Goal: Task Accomplishment & Management: Complete application form

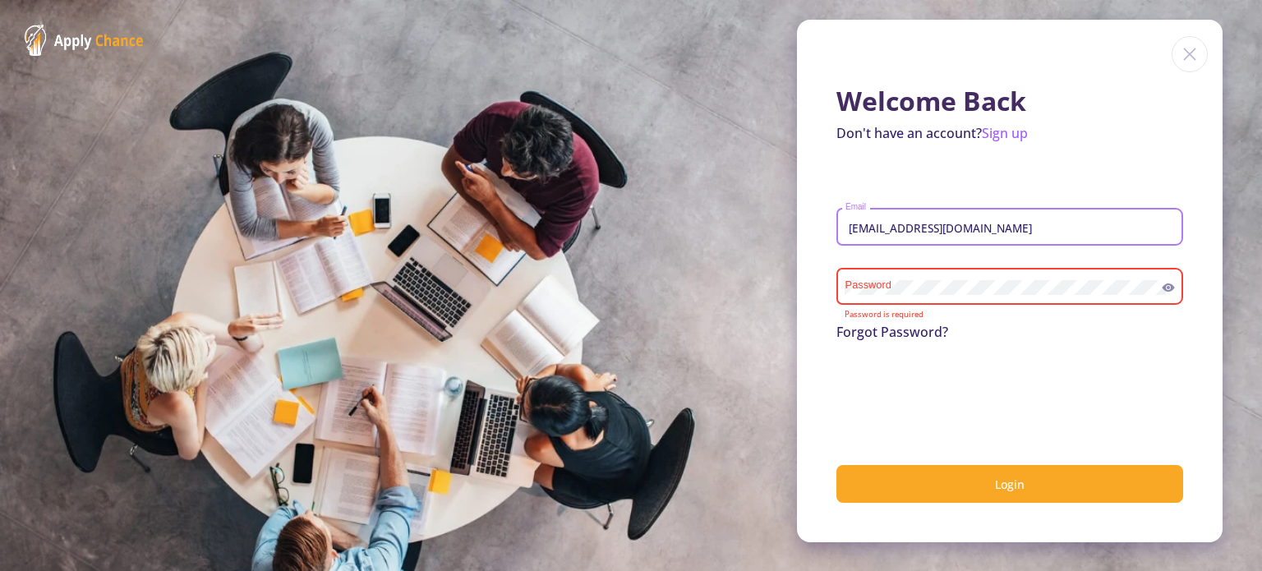
type input "[EMAIL_ADDRESS][DOMAIN_NAME]"
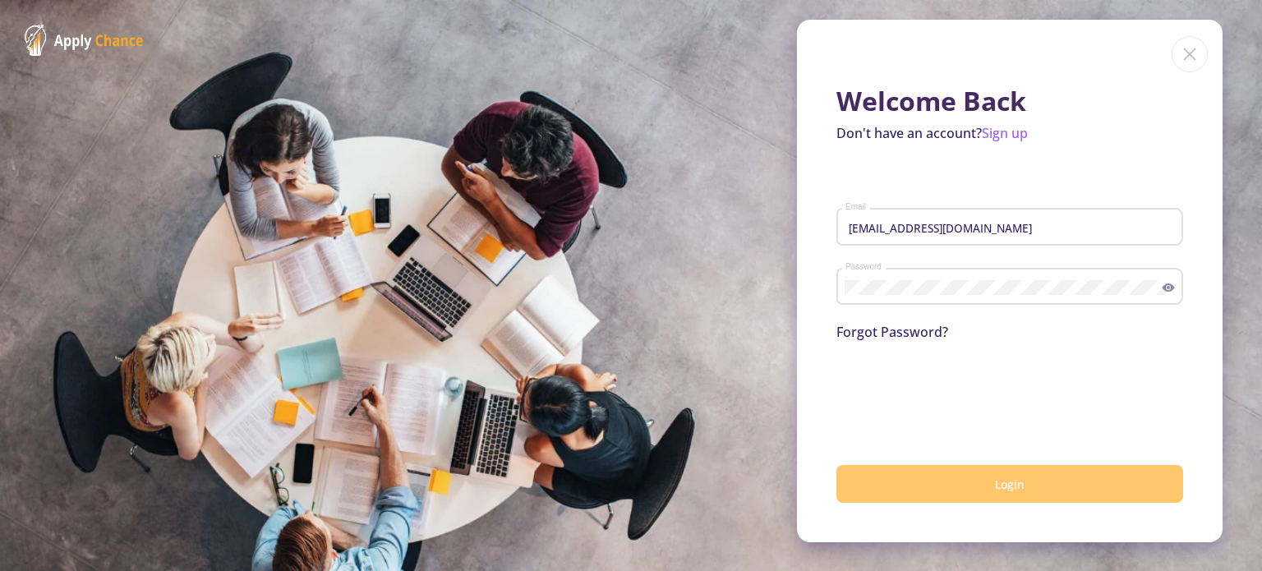
click at [978, 479] on button "Login" at bounding box center [1009, 484] width 347 height 39
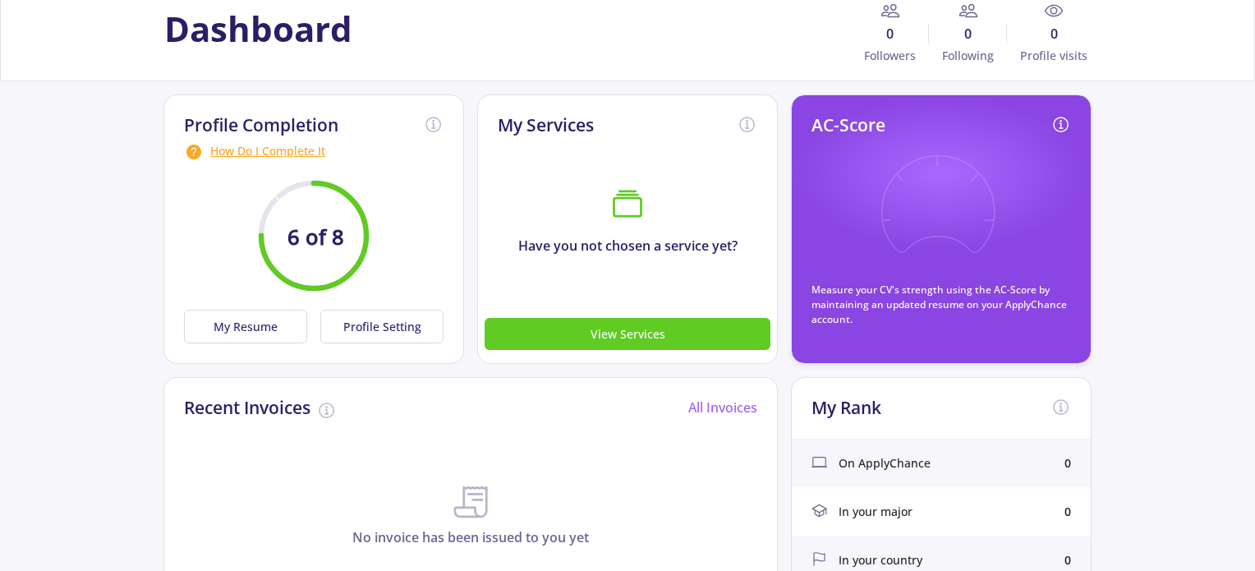
scroll to position [82, 0]
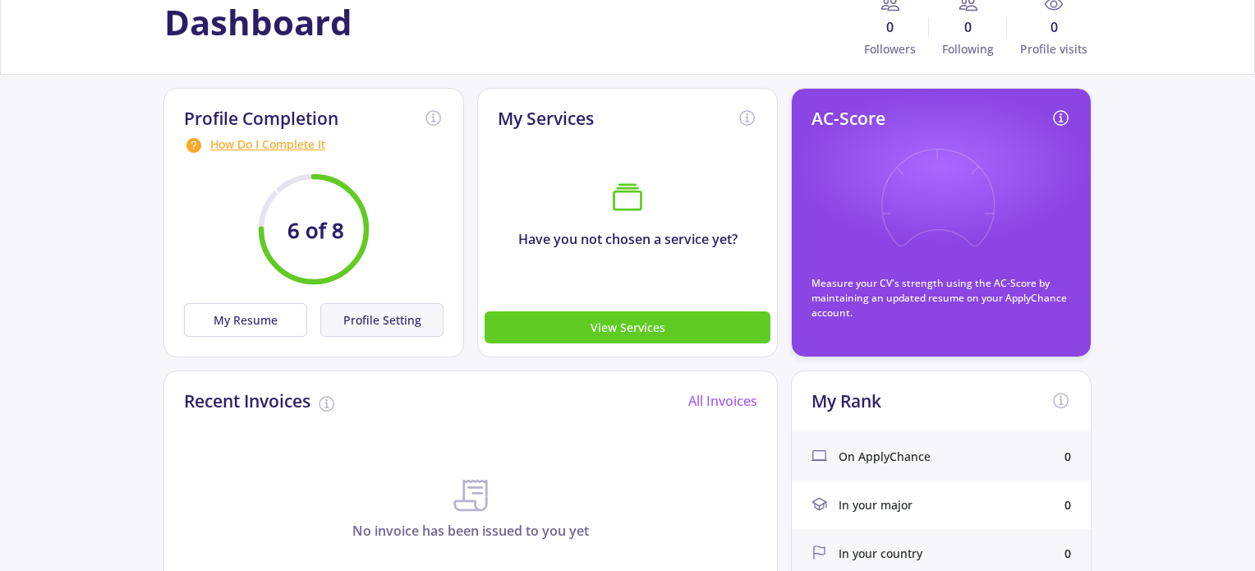
click at [377, 318] on button "Profile Setting" at bounding box center [381, 320] width 123 height 34
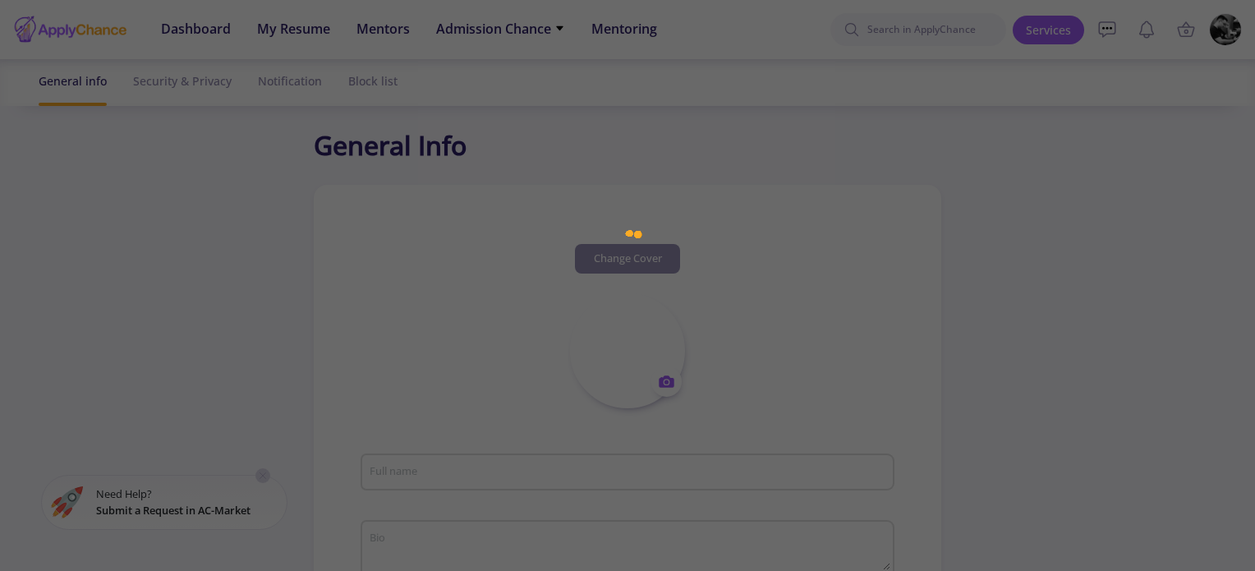
type input "[PERSON_NAME]"
type textarea "HIRAD damper The owner of a trade name HR BAND ™"
type input "[GEOGRAPHIC_DATA]"
type input "(UTC+03:30) [GEOGRAPHIC_DATA]"
type input "HiradSaeedi"
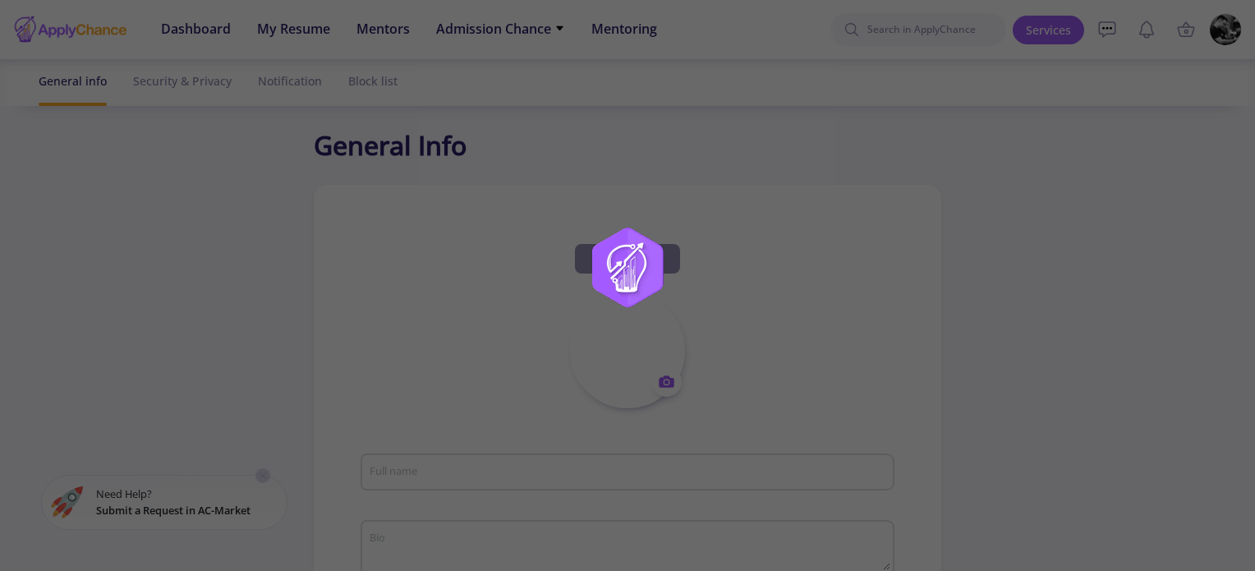
type input "[EMAIL_ADDRESS][DOMAIN_NAME]"
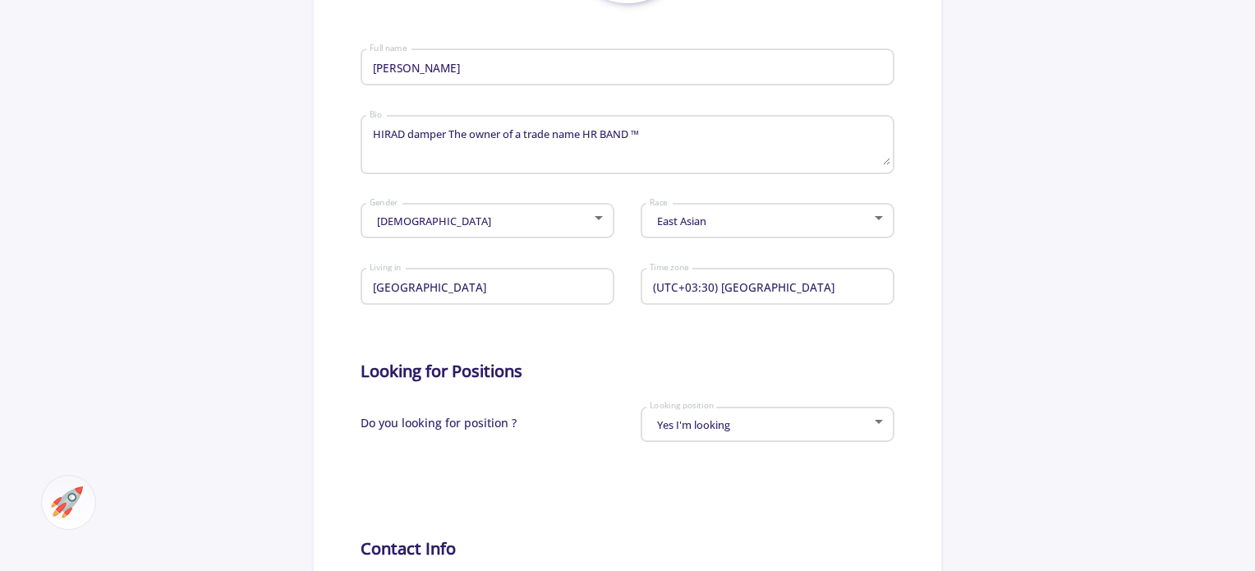
scroll to position [411, 0]
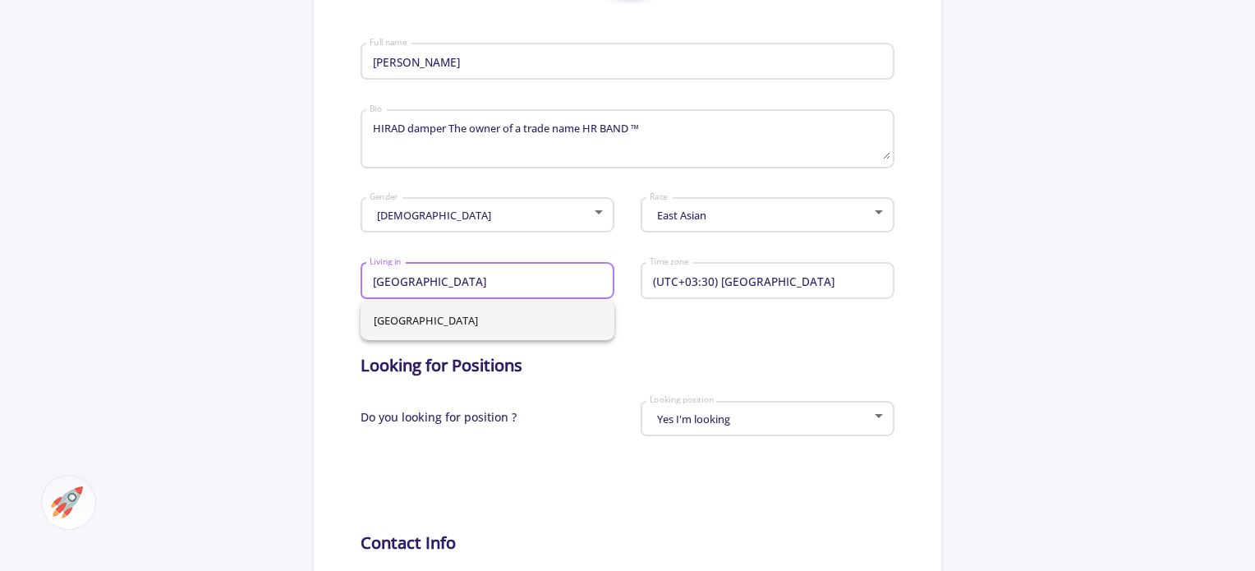
click at [537, 284] on input "[GEOGRAPHIC_DATA]" at bounding box center [490, 281] width 242 height 15
type input "Cana"
click at [392, 313] on div "[GEOGRAPHIC_DATA]" at bounding box center [488, 320] width 254 height 39
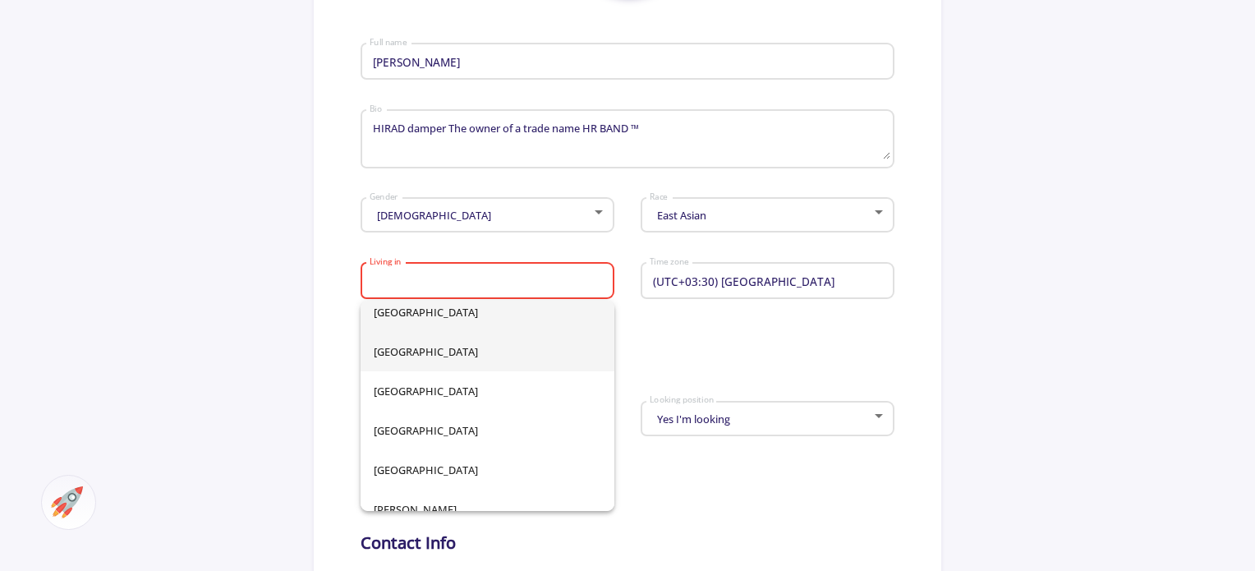
scroll to position [1232, 0]
click at [461, 357] on span "[GEOGRAPHIC_DATA]" at bounding box center [488, 349] width 228 height 39
type input "[GEOGRAPHIC_DATA]"
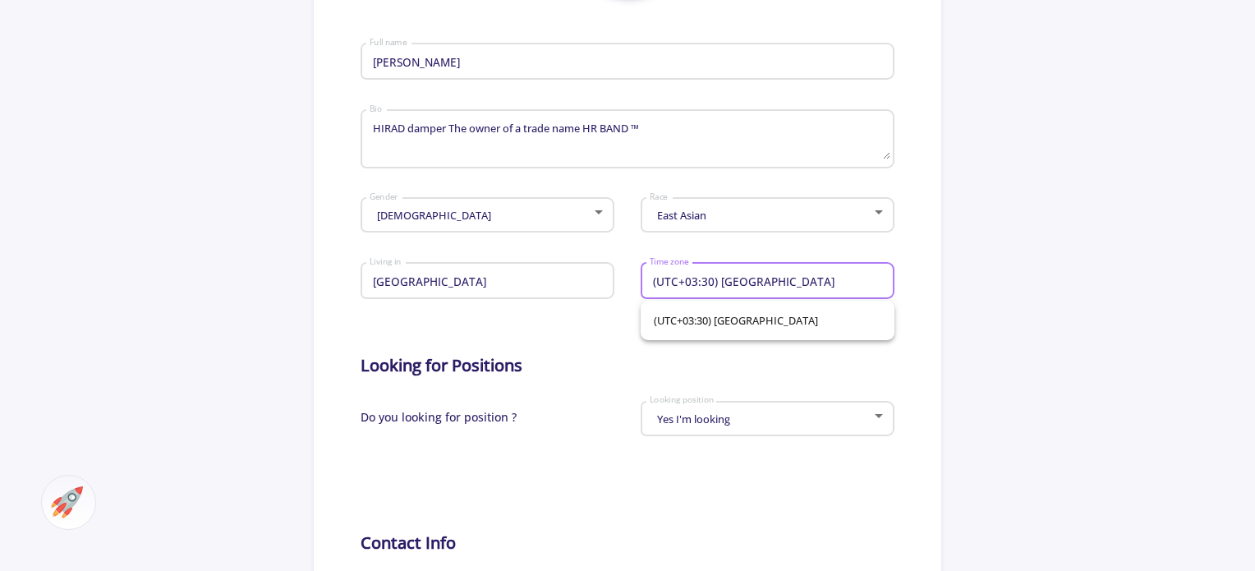
click at [772, 278] on input "(UTC+03:30) [GEOGRAPHIC_DATA]" at bounding box center [770, 281] width 242 height 15
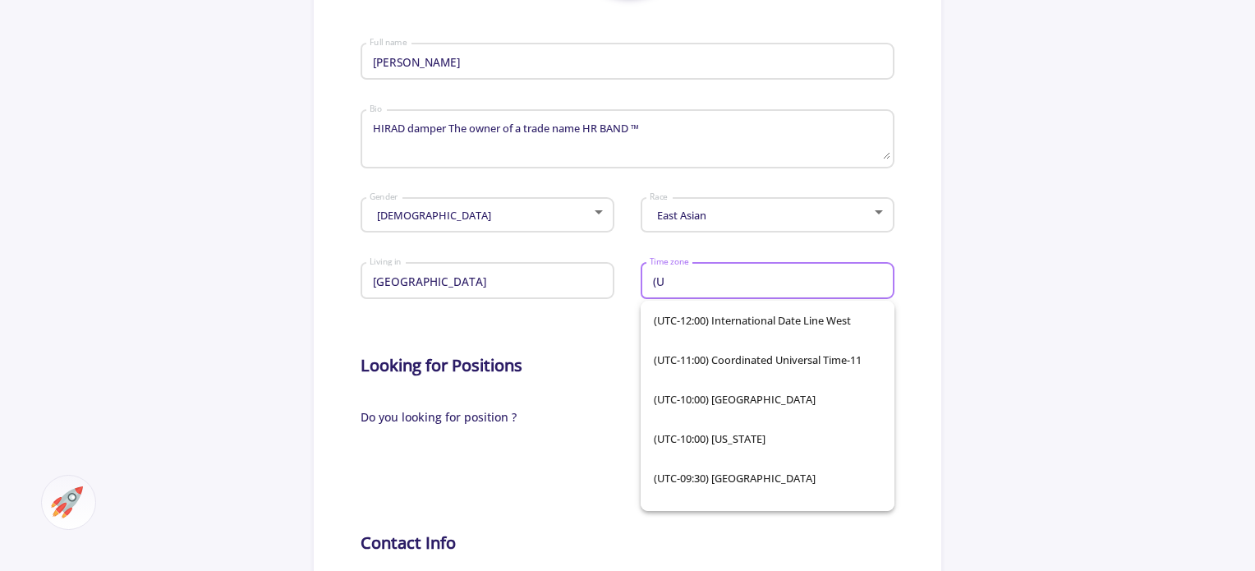
type input "("
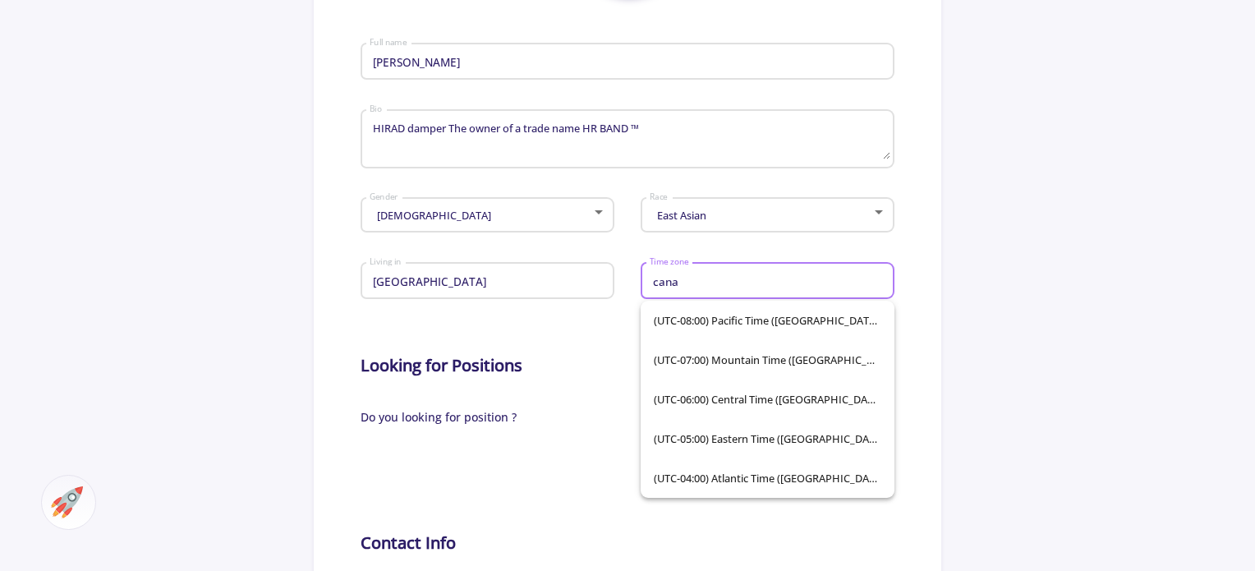
click at [741, 287] on input "cana" at bounding box center [770, 281] width 242 height 15
type input "cana"
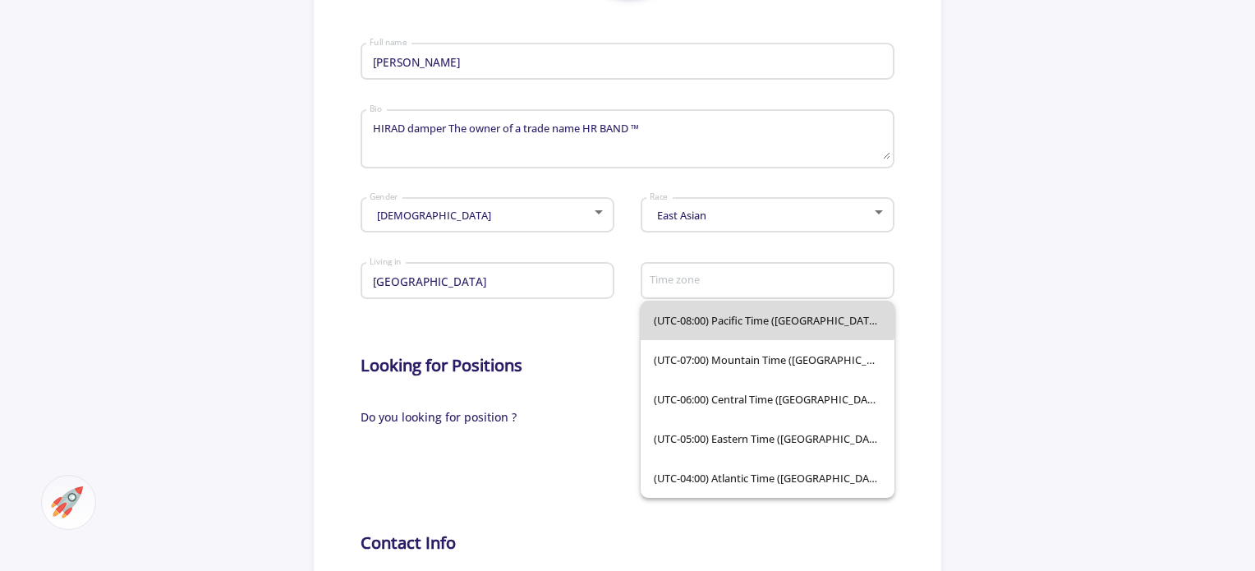
click at [694, 311] on span "(UTC-08:00) Pacific Time ([GEOGRAPHIC_DATA] & [GEOGRAPHIC_DATA])" at bounding box center [768, 320] width 228 height 39
type input "(UTC-08:00) Pacific Time ([GEOGRAPHIC_DATA] & [GEOGRAPHIC_DATA])"
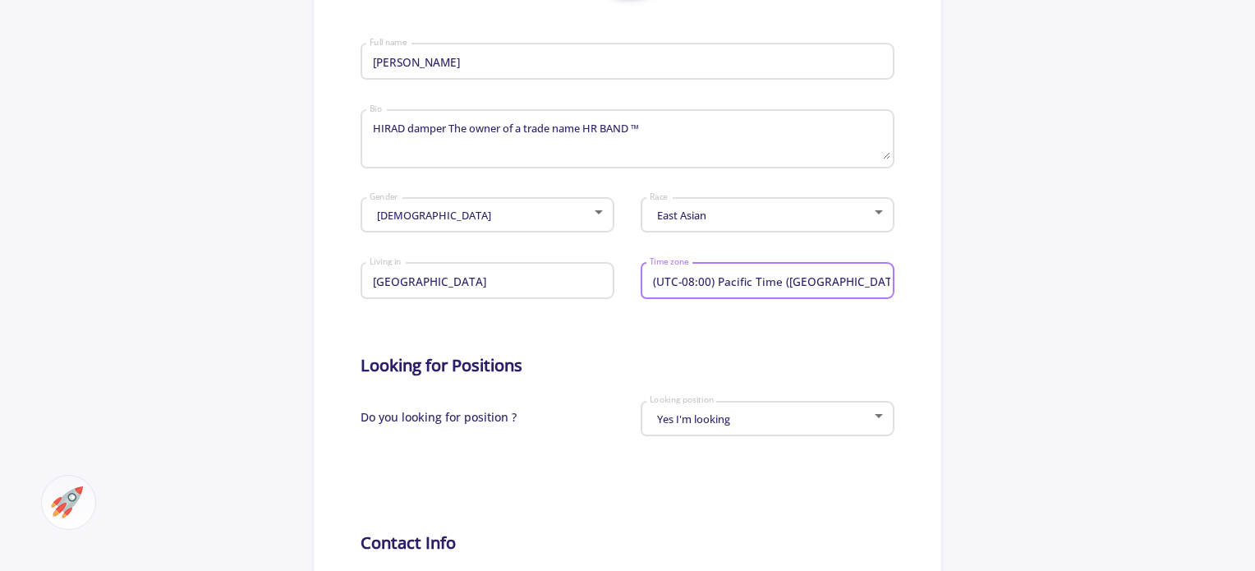
click at [1002, 323] on app-general-setting "General Info Change Cover Change cover Remove cover Change photo Remove photo […" at bounding box center [627, 299] width 1255 height 1168
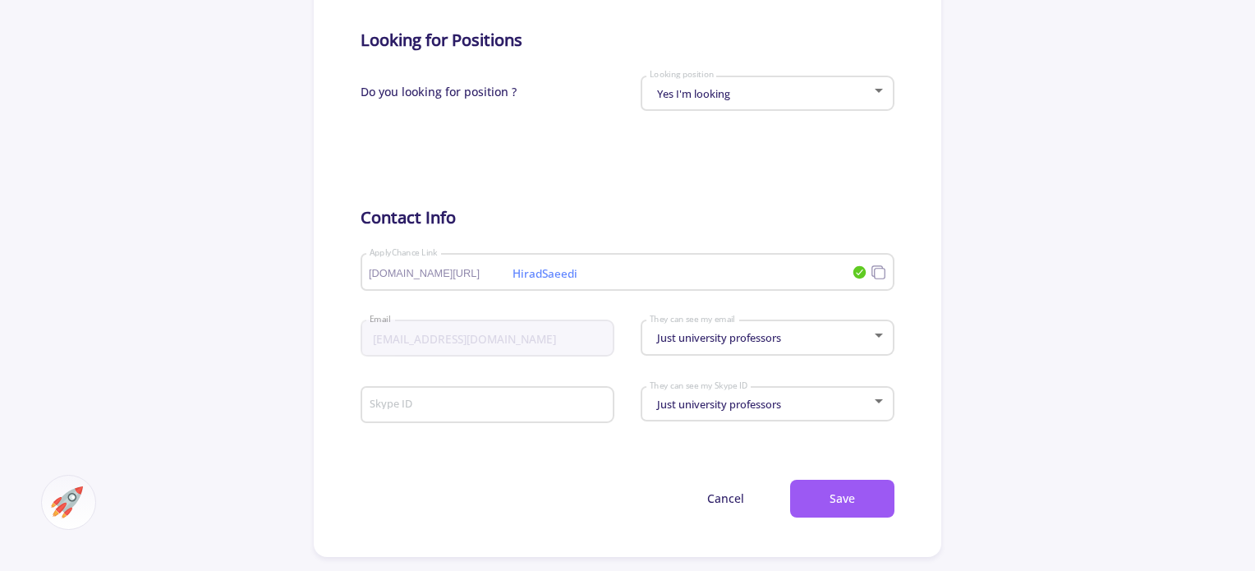
scroll to position [739, 0]
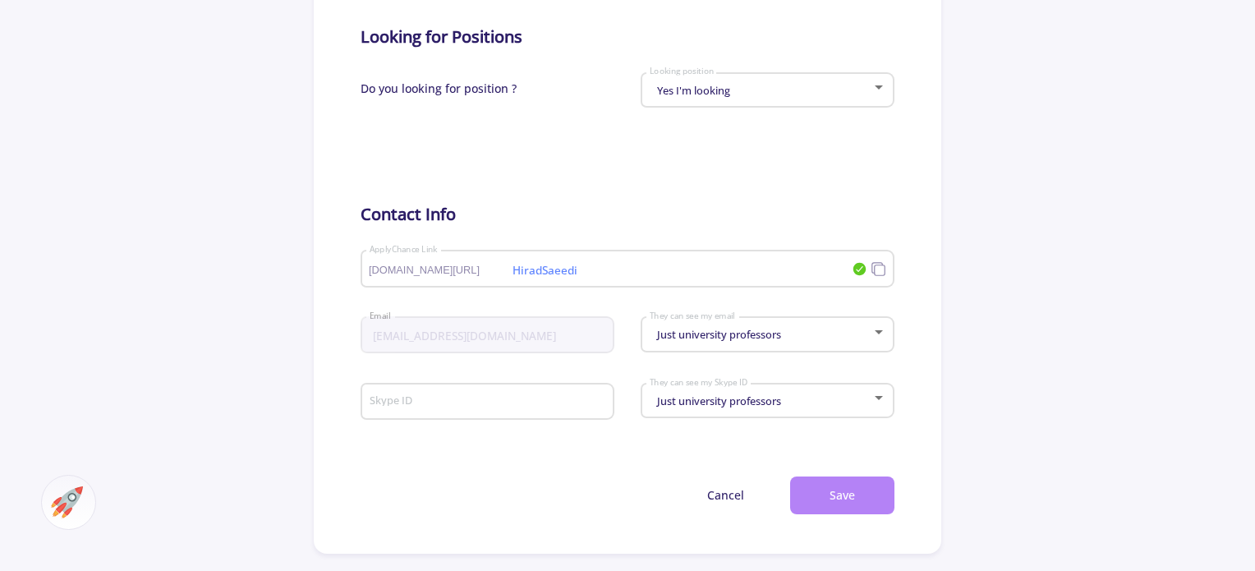
click at [865, 494] on button "Save" at bounding box center [842, 496] width 104 height 39
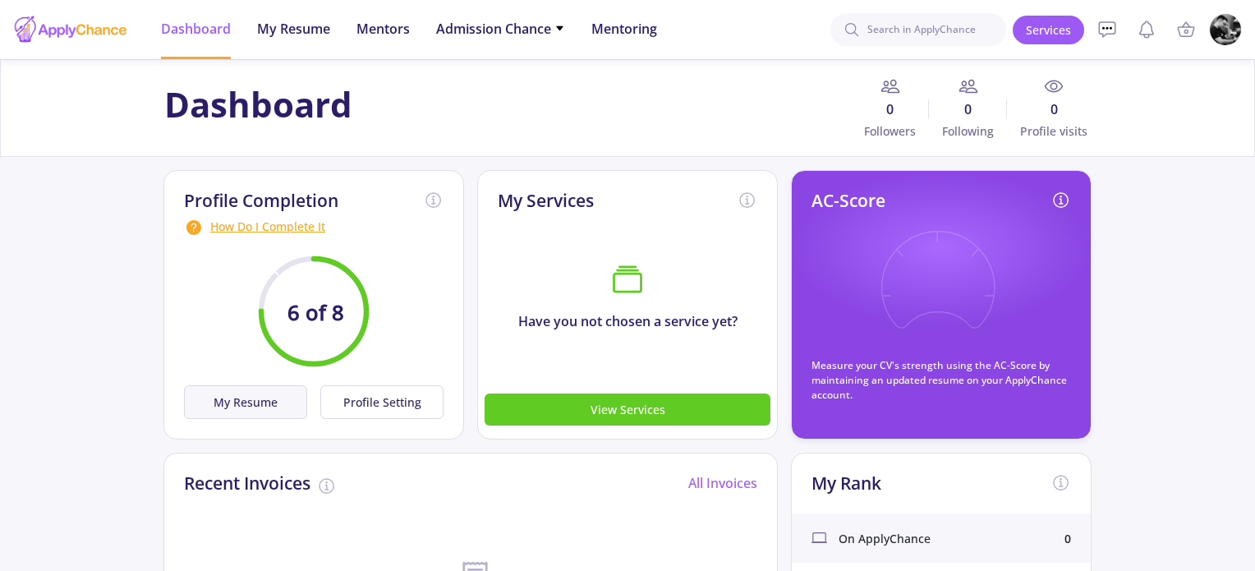
click at [253, 393] on button "My Resume" at bounding box center [245, 402] width 123 height 34
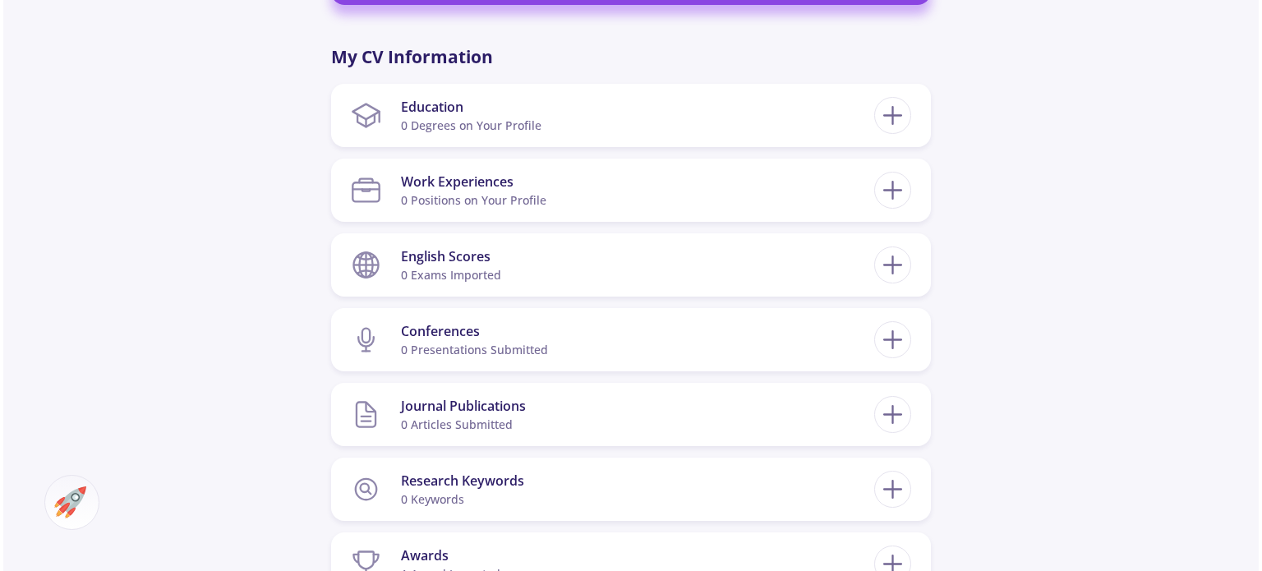
scroll to position [822, 0]
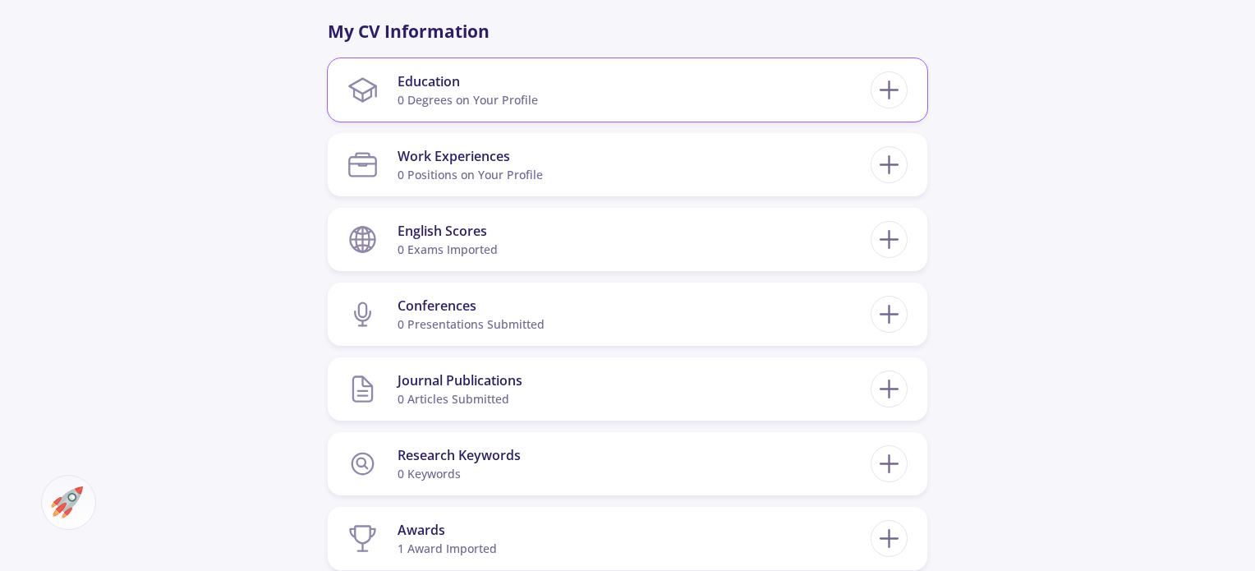
click at [722, 101] on section "Education 0 Degrees on Your Profile" at bounding box center [609, 90] width 523 height 50
click at [894, 92] on icon at bounding box center [889, 90] width 30 height 30
checkbox input "false"
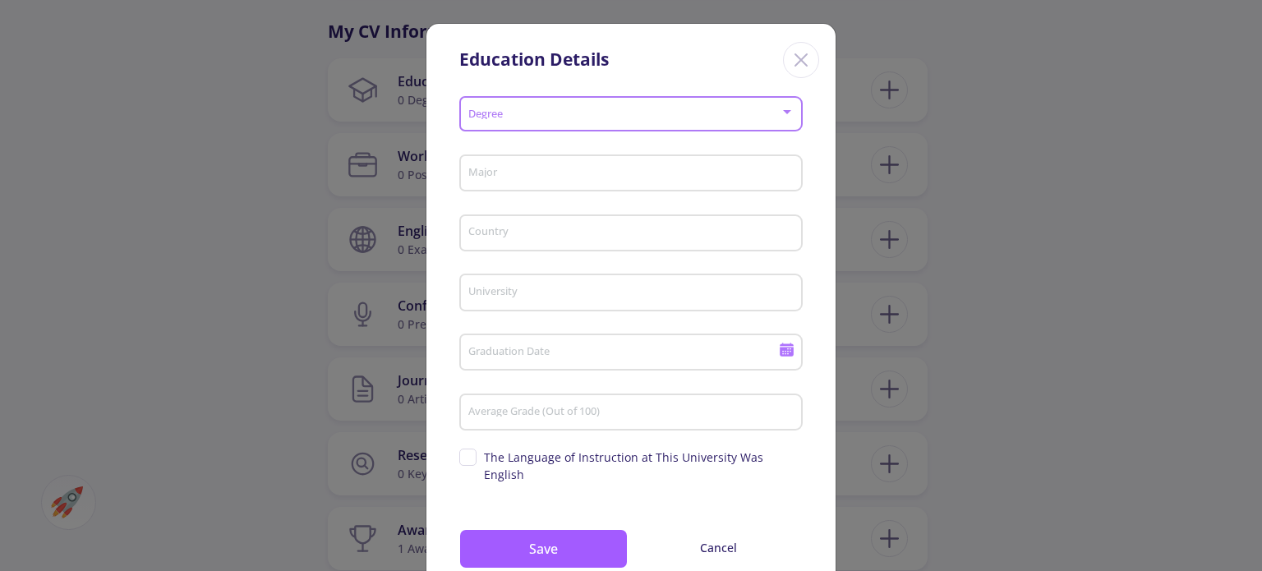
click at [631, 117] on span at bounding box center [626, 114] width 309 height 12
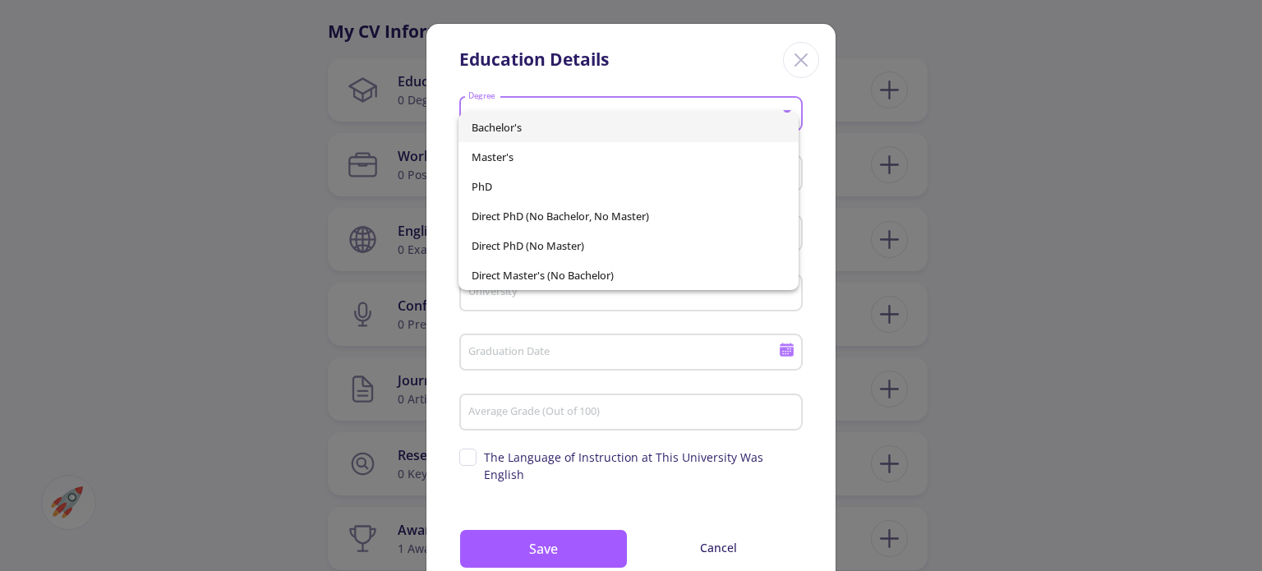
click at [565, 122] on span "Bachelor's" at bounding box center [628, 128] width 313 height 30
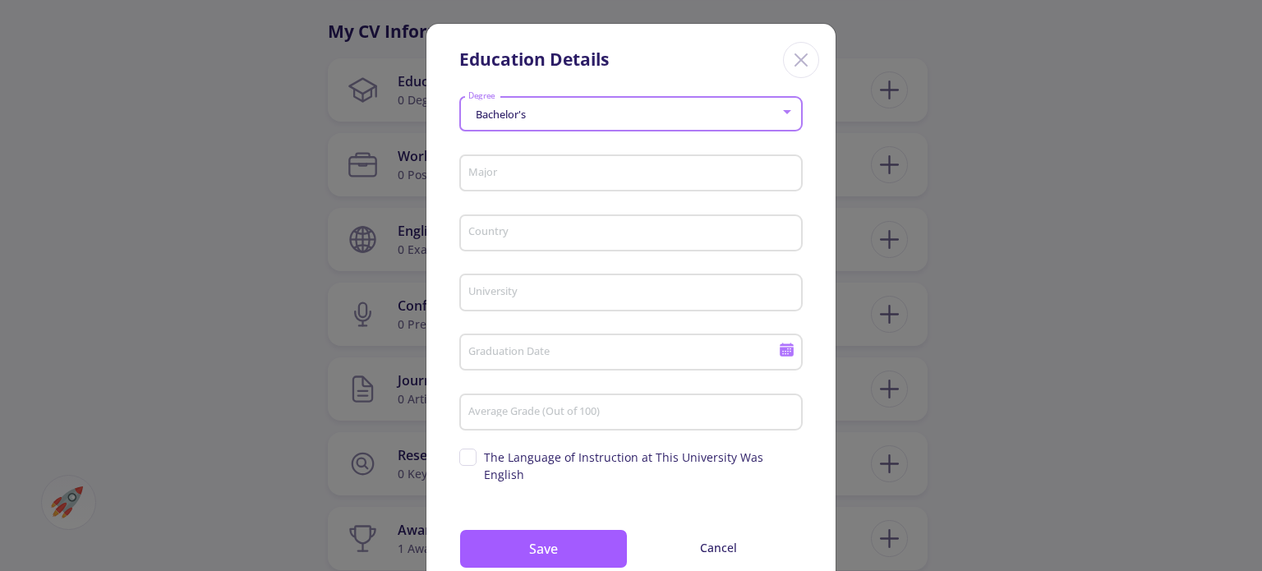
click at [564, 180] on input "Major" at bounding box center [634, 174] width 332 height 15
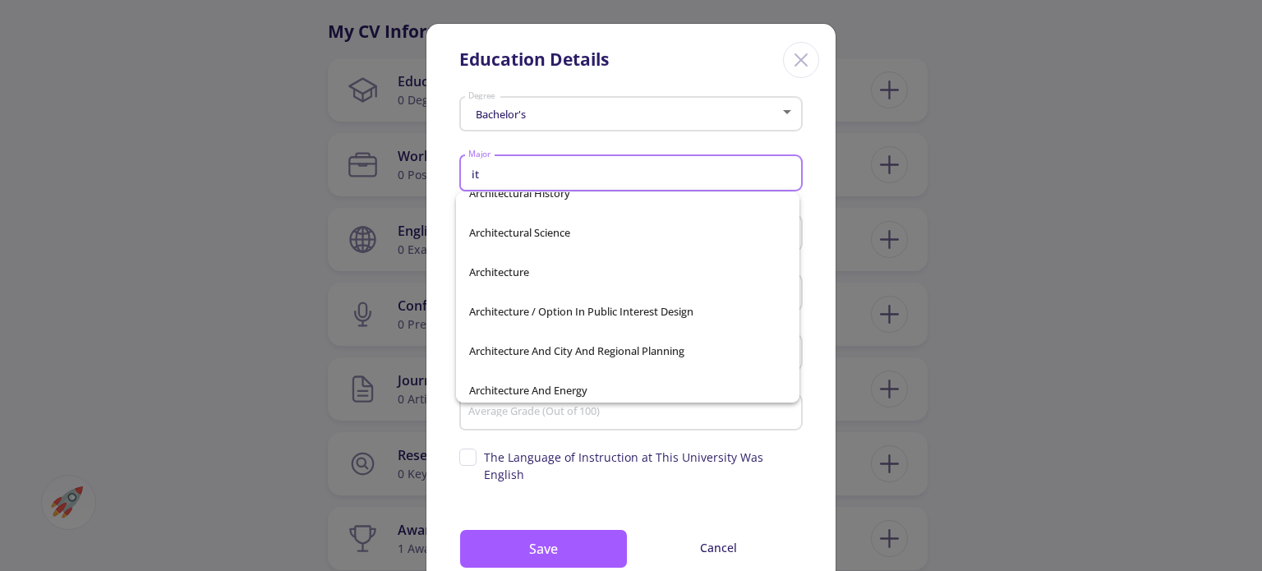
scroll to position [493, 0]
type input "it"
click at [552, 165] on div "it Major" at bounding box center [632, 170] width 328 height 43
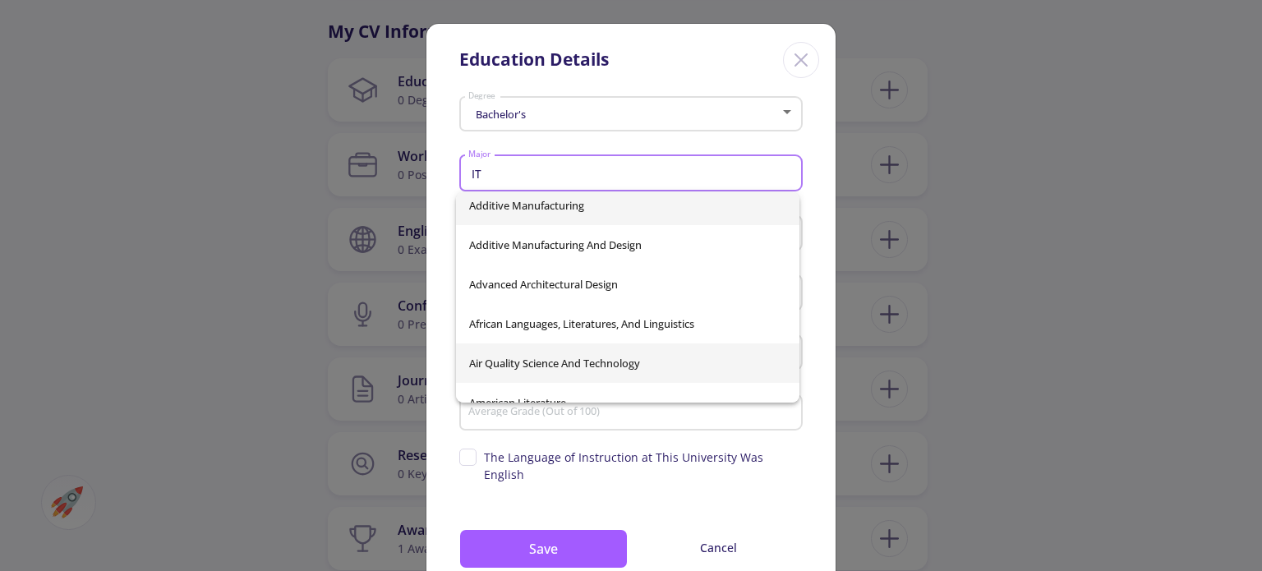
scroll to position [0, 0]
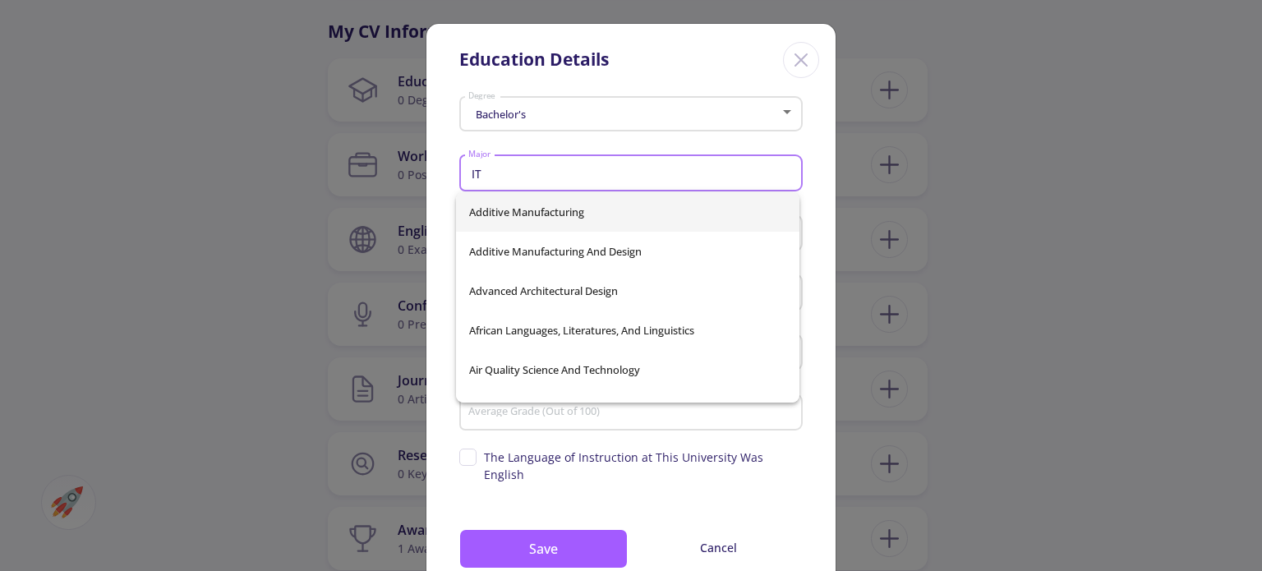
click at [468, 176] on input "IT" at bounding box center [634, 174] width 332 height 15
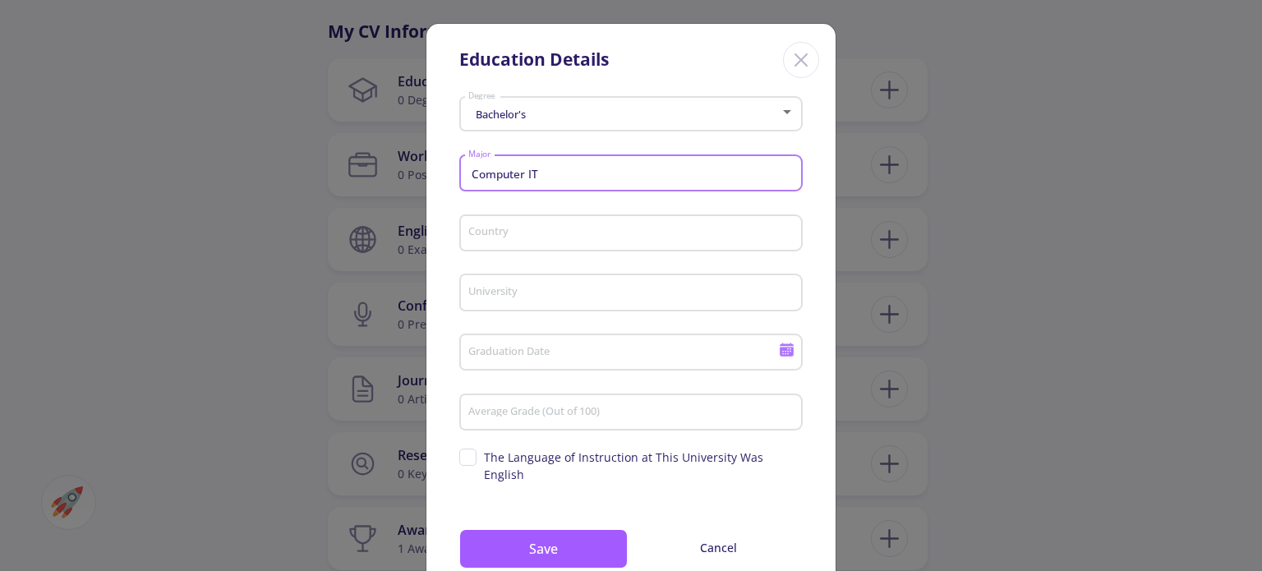
type input "Computer IT"
click at [576, 223] on div "Country" at bounding box center [632, 230] width 328 height 43
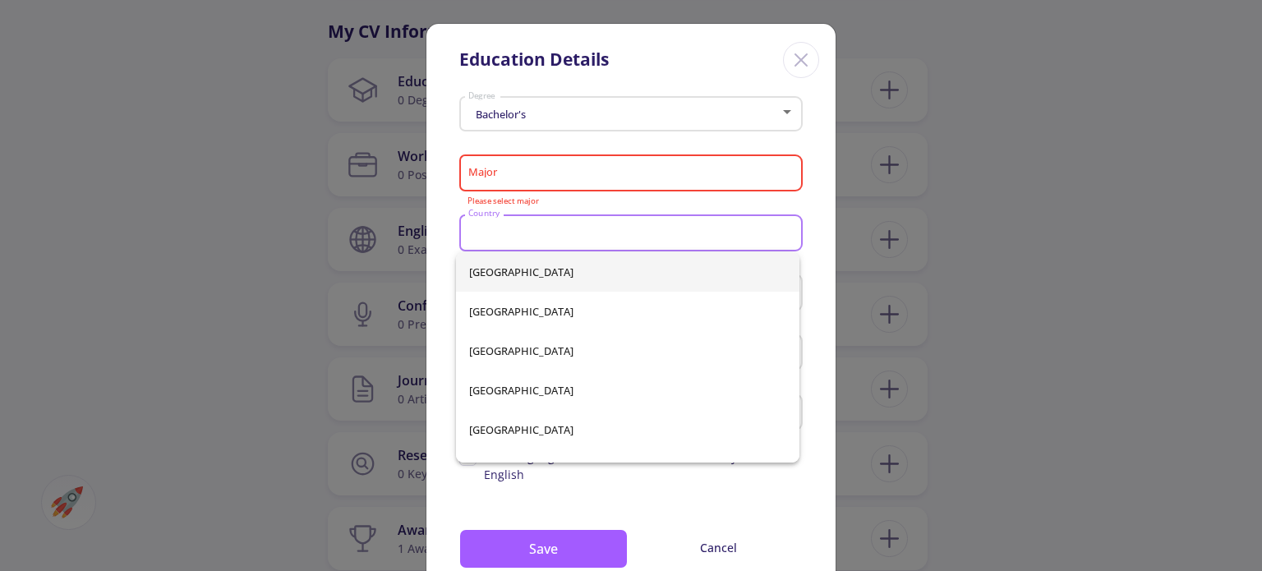
click at [548, 170] on input "Major" at bounding box center [634, 174] width 332 height 15
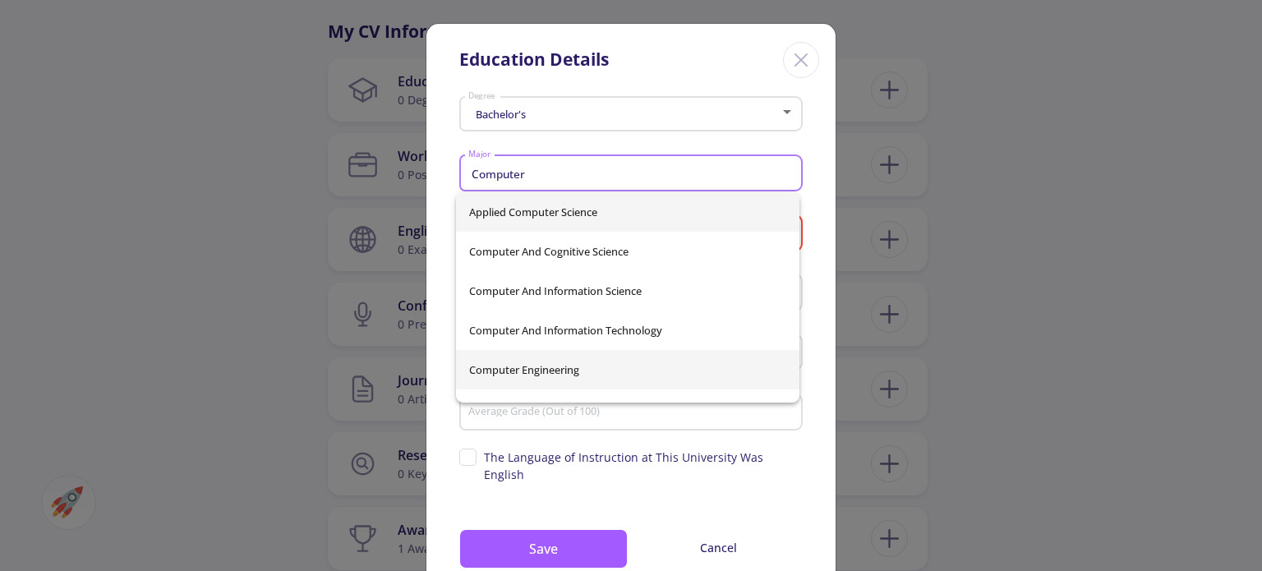
type input "Computer"
click at [615, 361] on div "Applied Computer Science Computer And Cognitive Science Computer and Informatio…" at bounding box center [627, 297] width 343 height 210
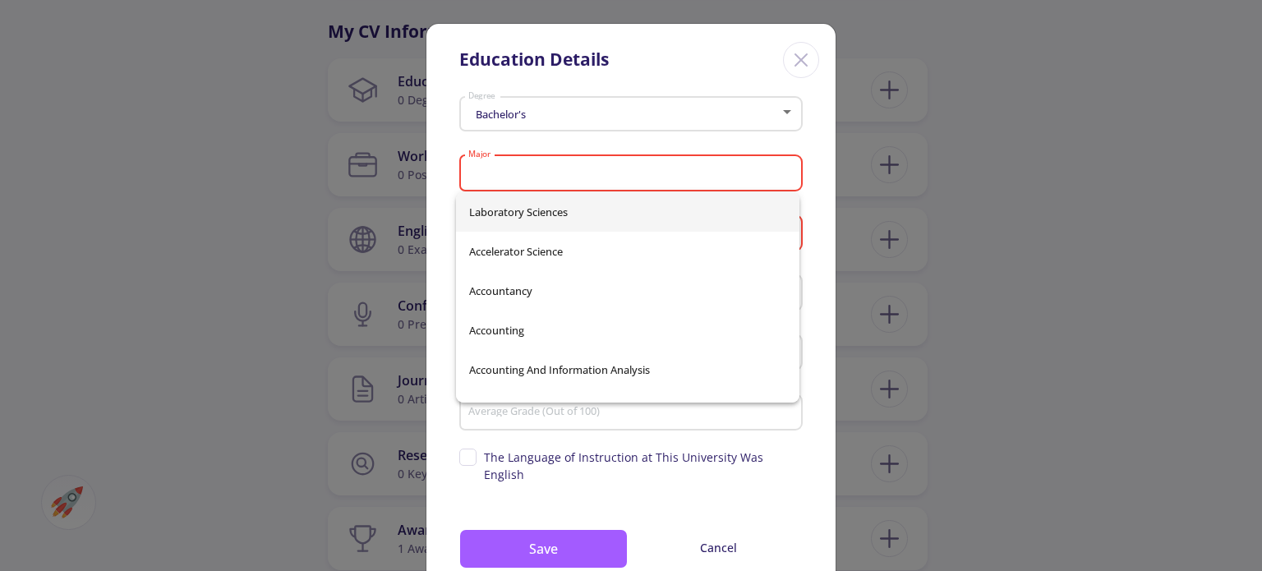
click at [812, 177] on div "Bachelor's Degree Major Please select major Country Please select country Unive…" at bounding box center [630, 349] width 409 height 518
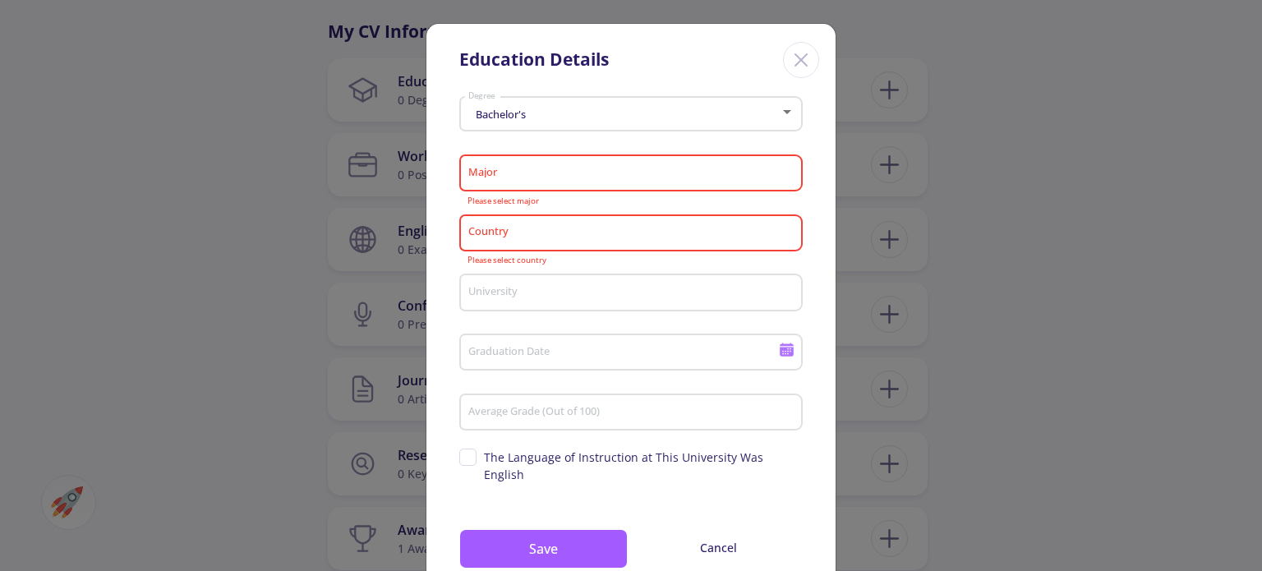
click at [569, 177] on input "Major" at bounding box center [634, 174] width 332 height 15
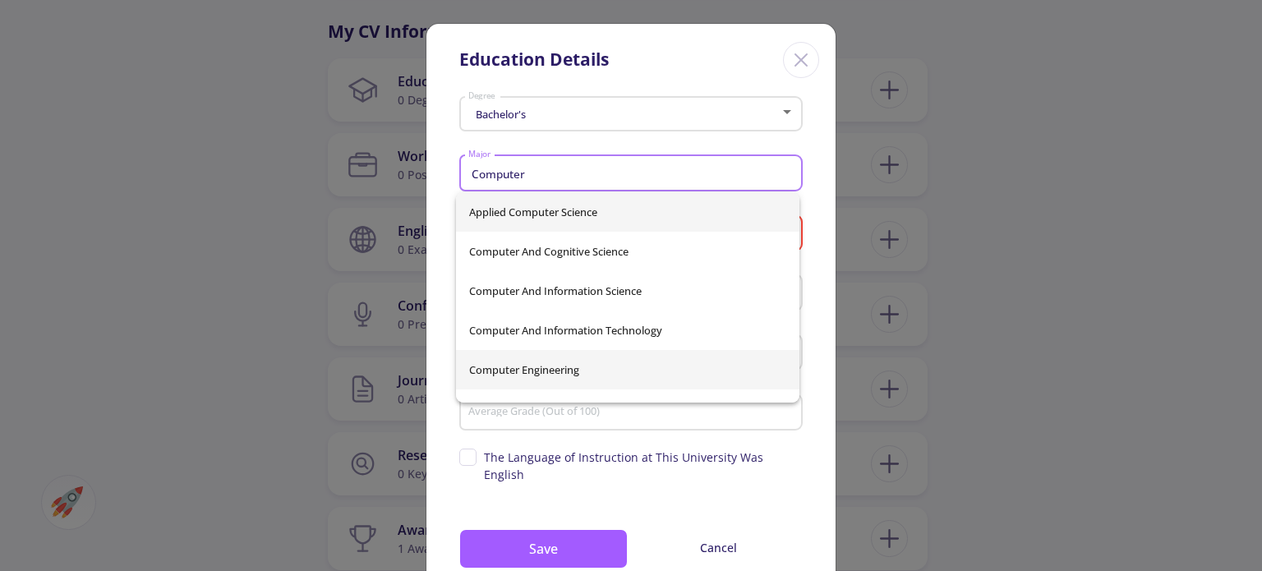
type input "Computer"
click at [541, 364] on div "Applied Computer Science Computer And Cognitive Science Computer and Informatio…" at bounding box center [627, 297] width 343 height 210
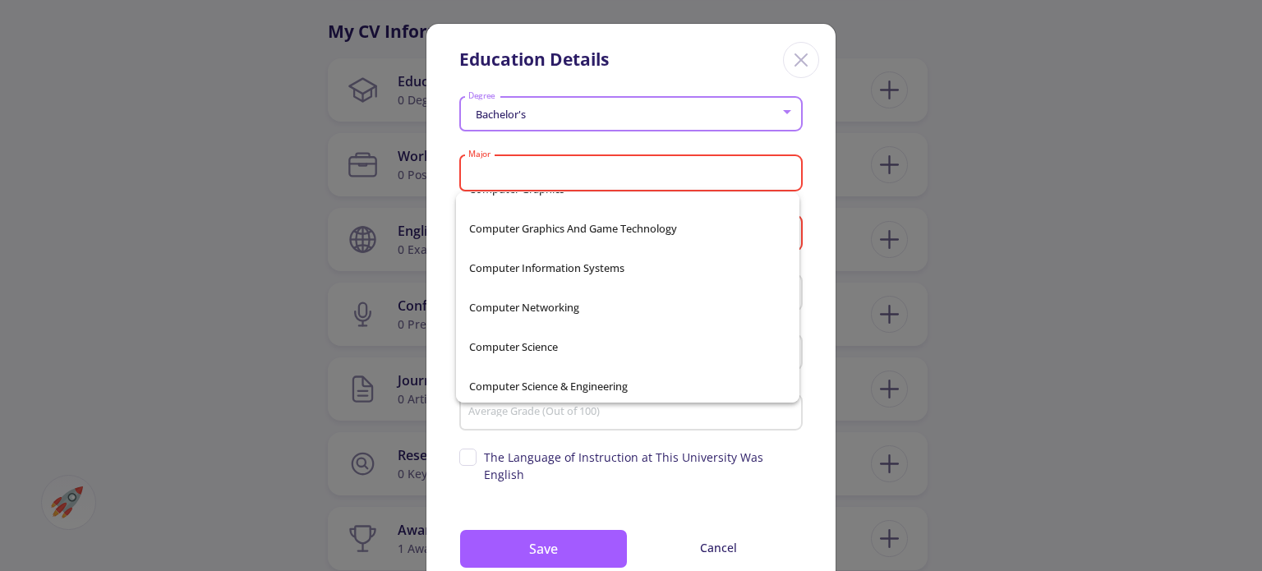
scroll to position [22184, 0]
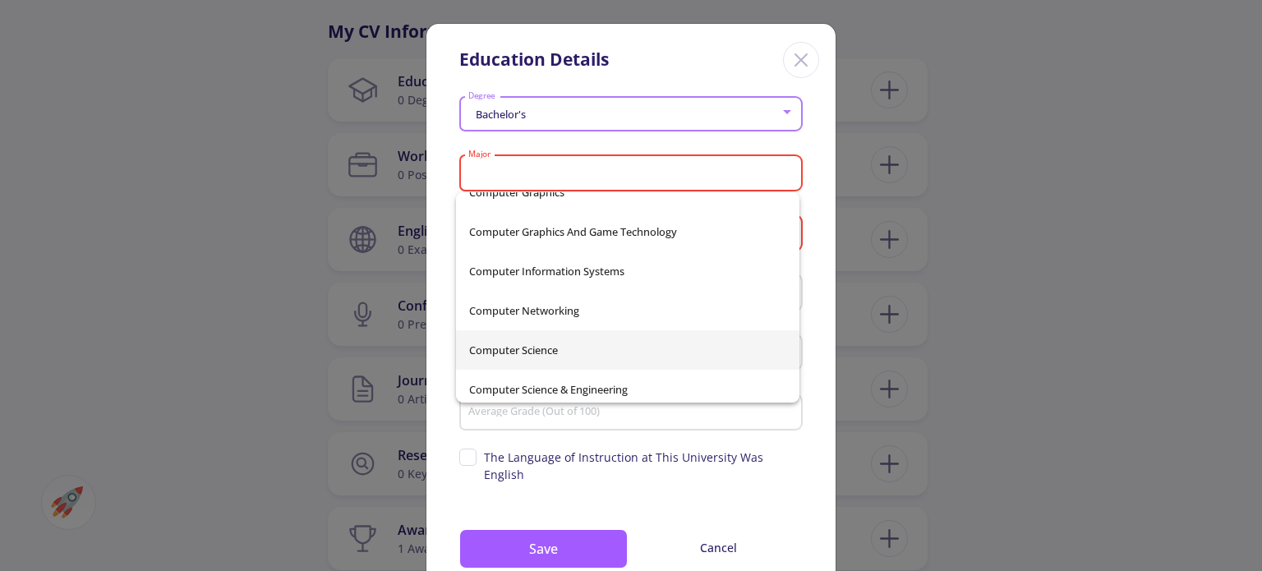
click at [615, 334] on span "Computer Science" at bounding box center [627, 349] width 317 height 39
type input "Computer Science"
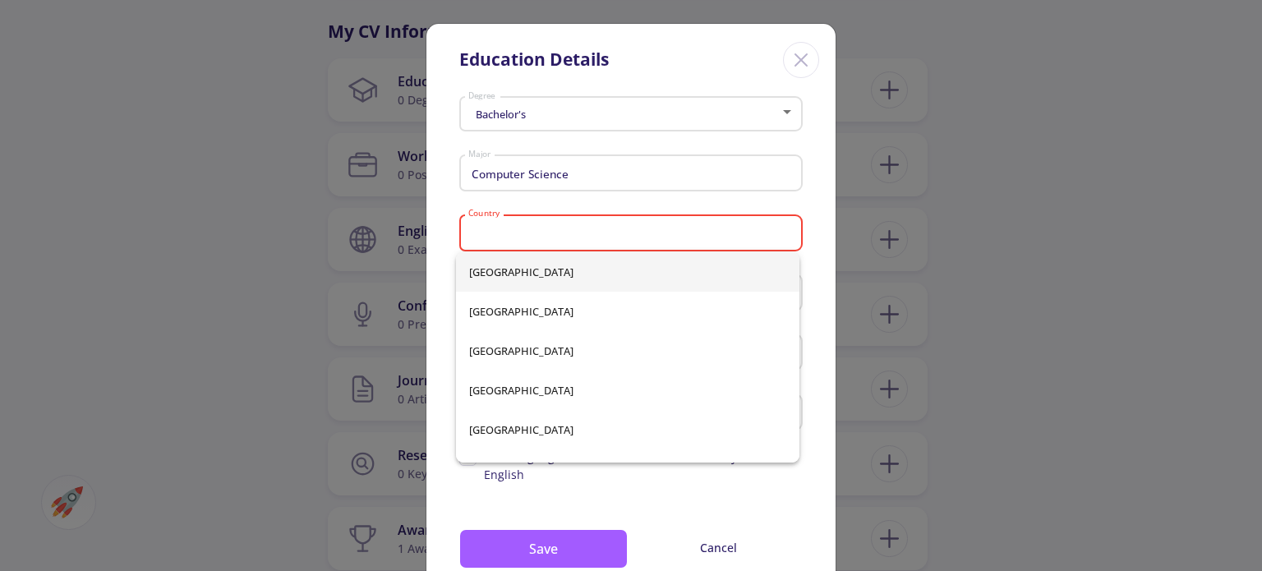
click at [572, 233] on input "Country" at bounding box center [634, 234] width 332 height 15
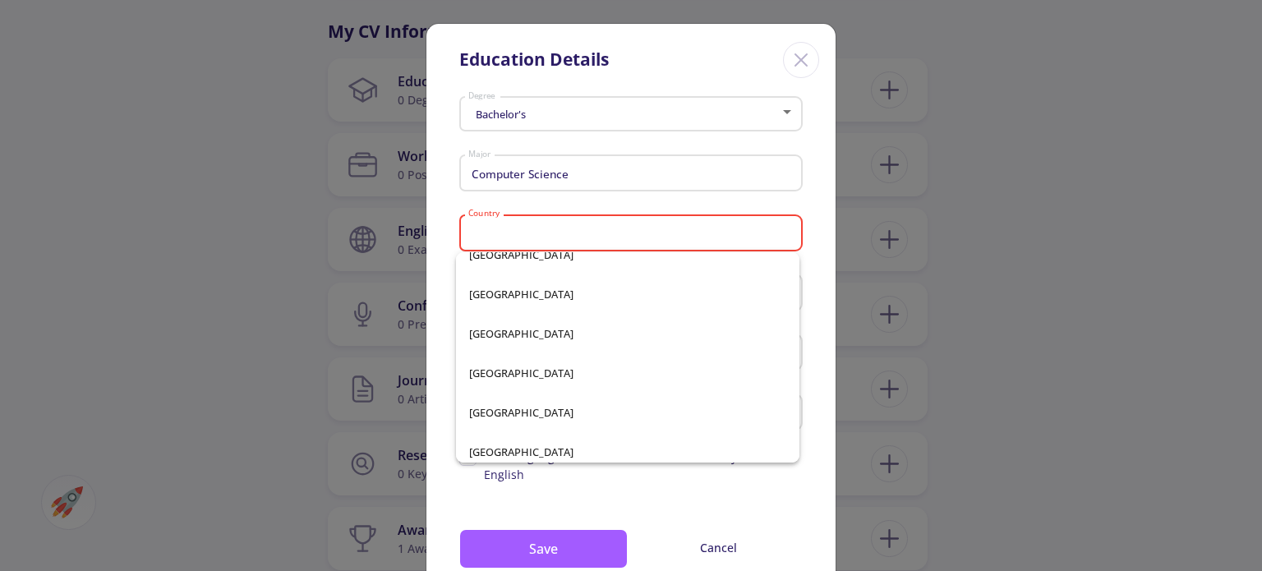
scroll to position [3287, 0]
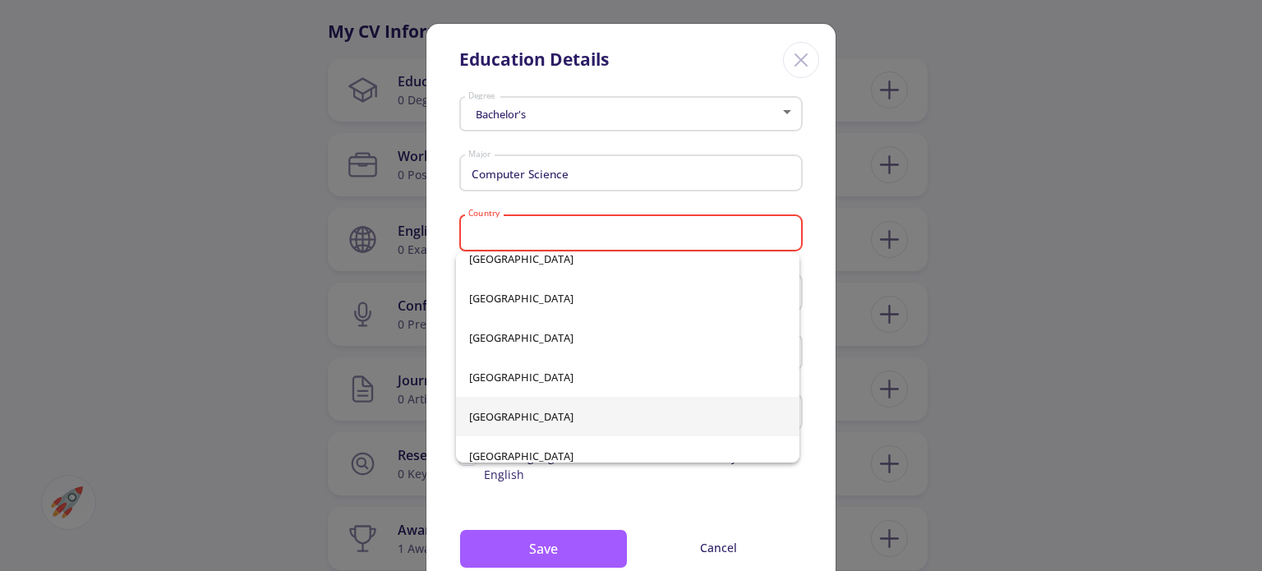
click at [506, 415] on span "[GEOGRAPHIC_DATA]" at bounding box center [627, 416] width 317 height 39
type input "[GEOGRAPHIC_DATA]"
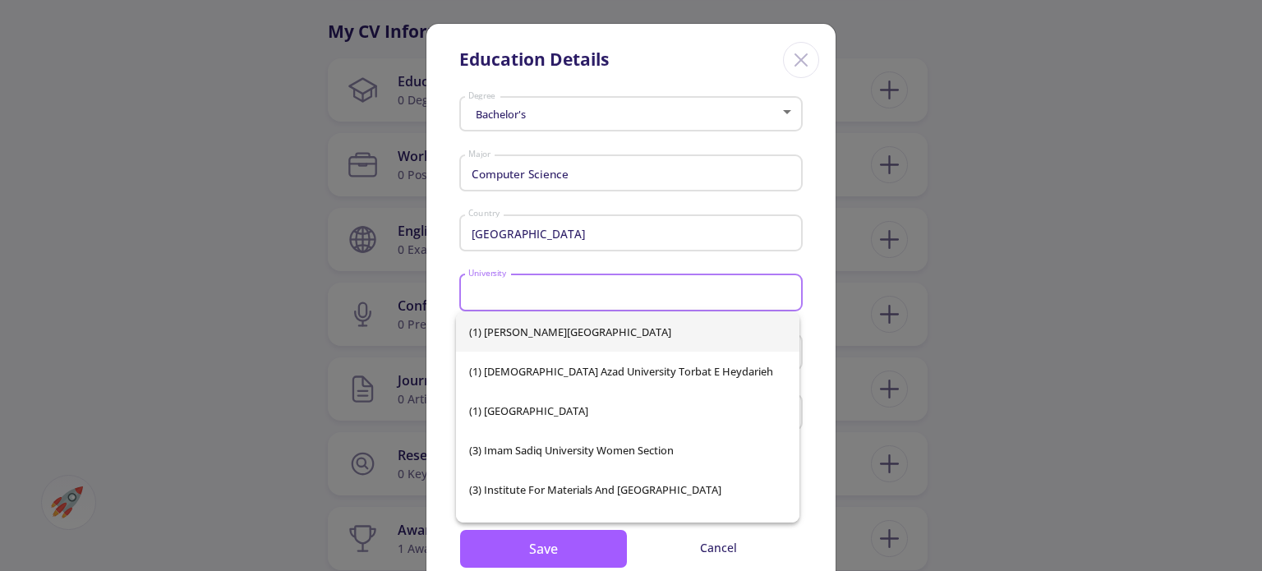
click at [549, 297] on input "University" at bounding box center [634, 293] width 332 height 15
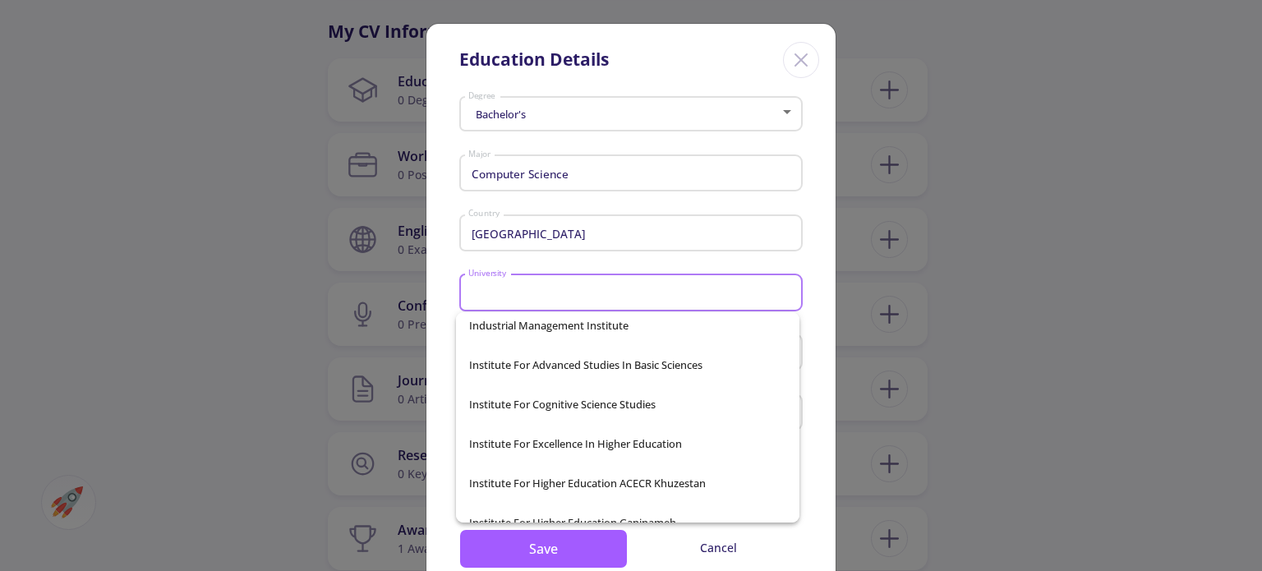
scroll to position [6244, 0]
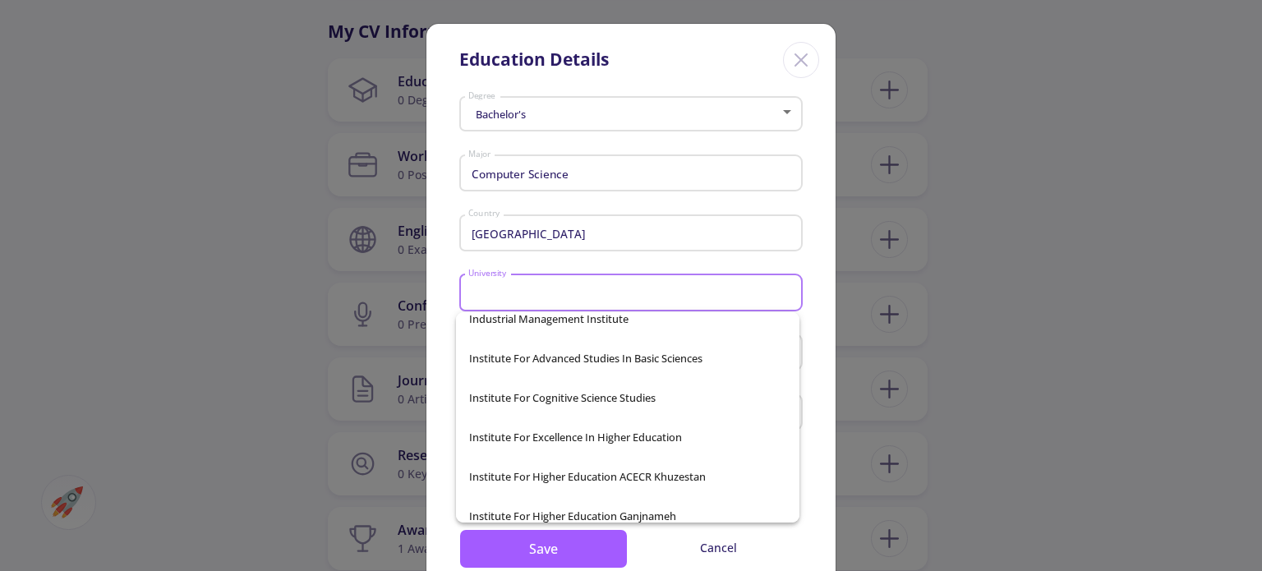
click at [594, 292] on input "University" at bounding box center [634, 293] width 332 height 15
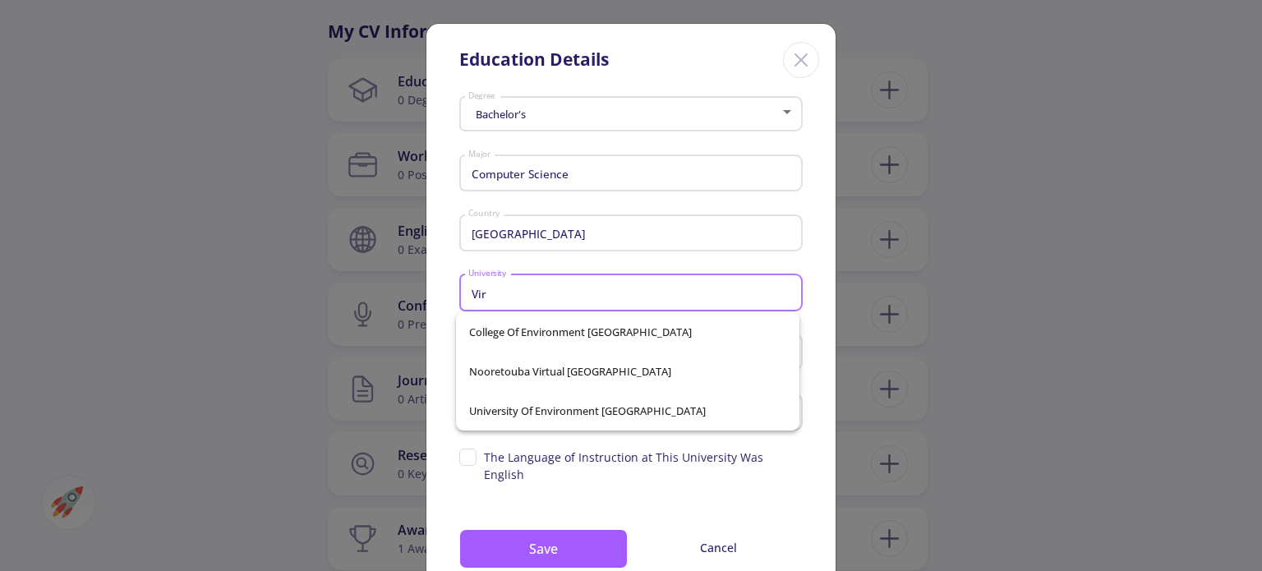
scroll to position [0, 0]
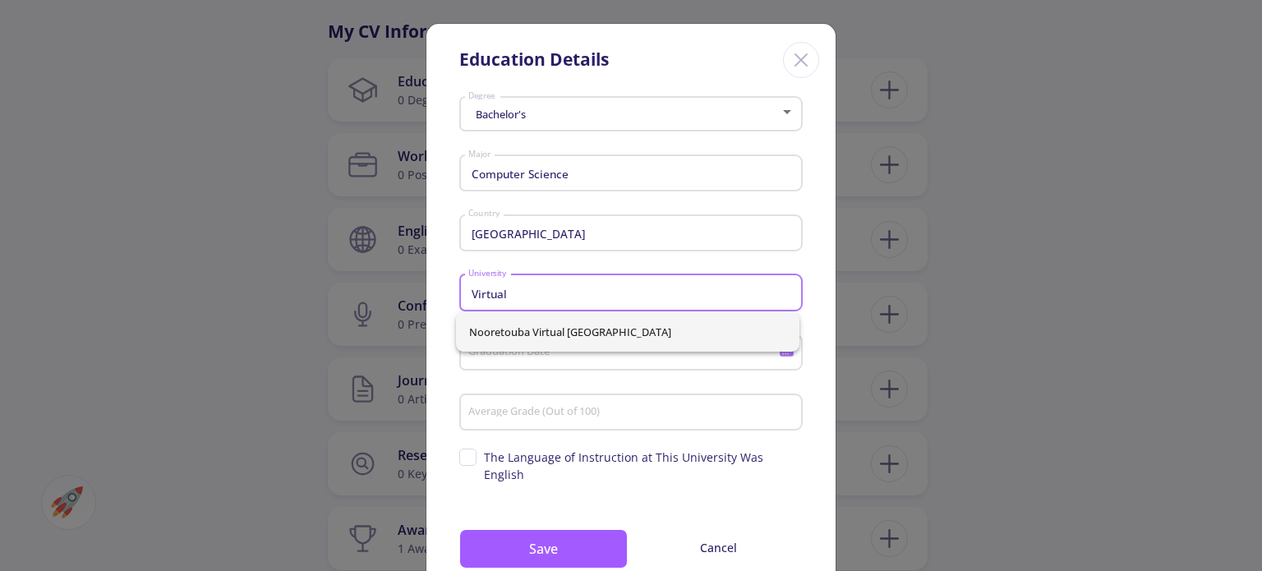
click at [545, 293] on input "Virtual" at bounding box center [634, 293] width 332 height 15
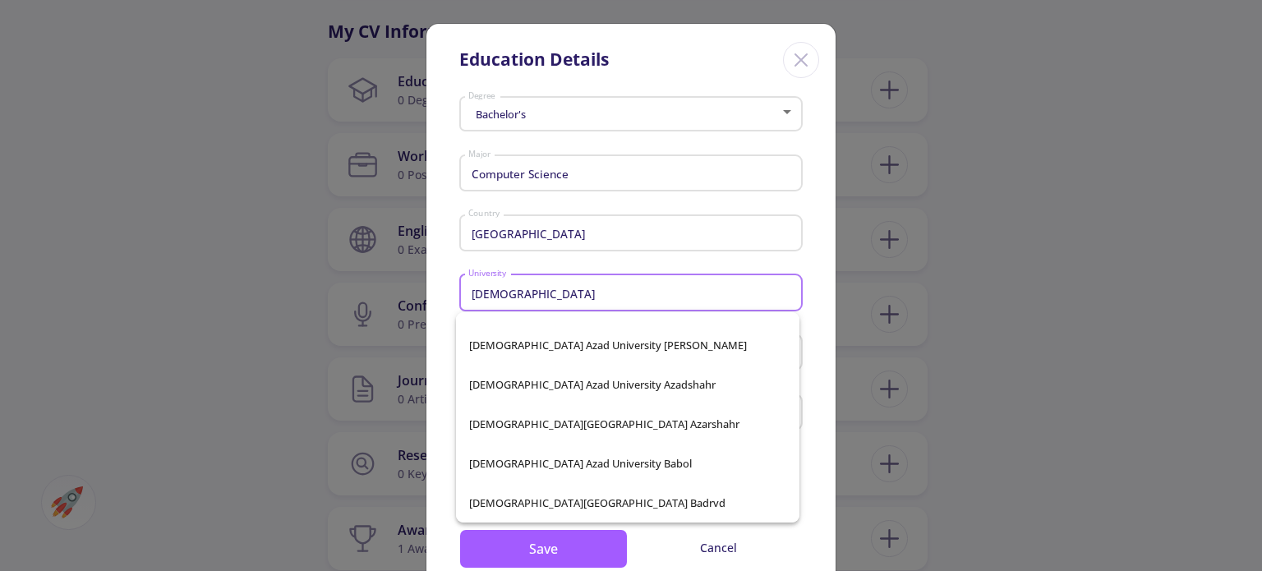
scroll to position [822, 0]
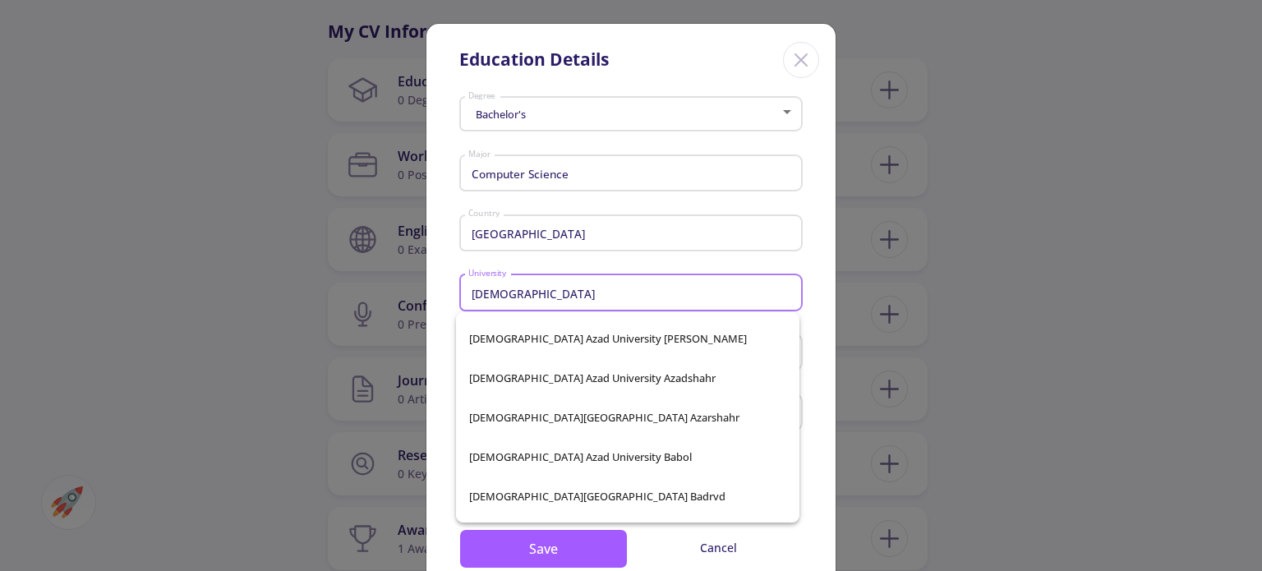
type input "[DEMOGRAPHIC_DATA]"
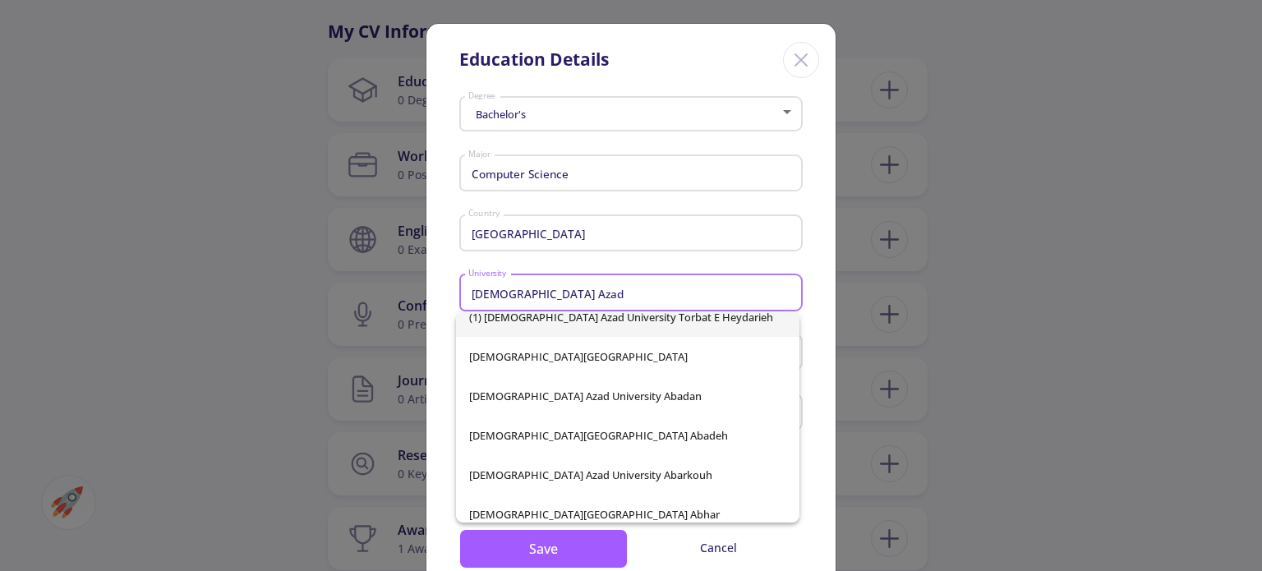
scroll to position [0, 0]
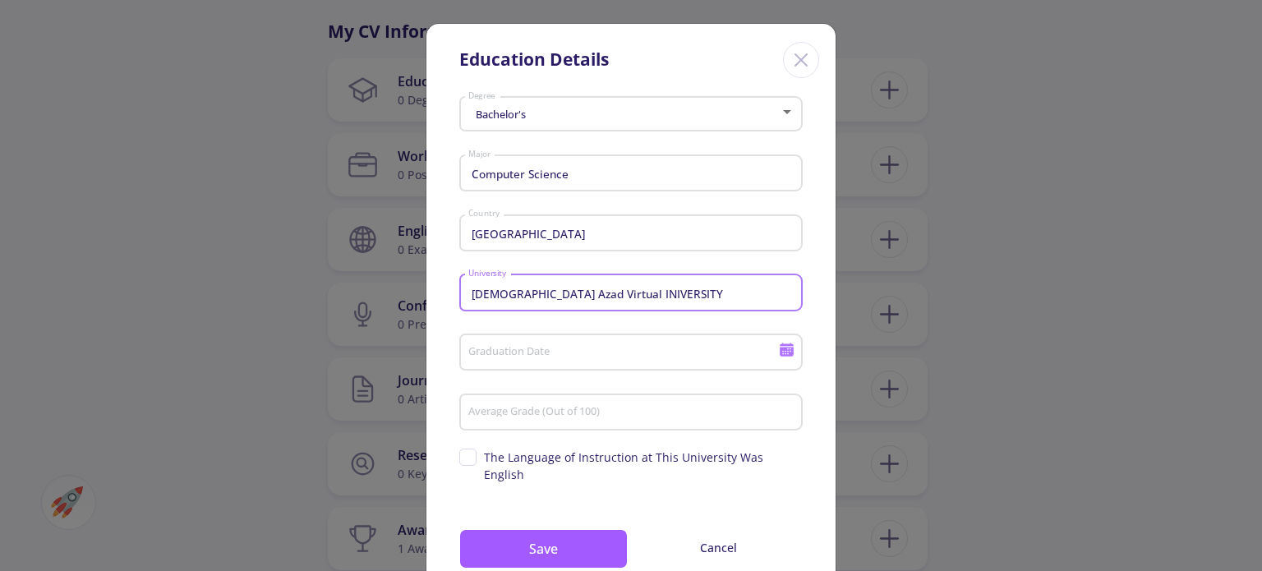
click at [578, 293] on input "[DEMOGRAPHIC_DATA] Azad Virtual INIVERSITY" at bounding box center [634, 293] width 332 height 15
type input "[DEMOGRAPHIC_DATA] Azad Virtual UNIVERSITY"
click at [603, 341] on div "Graduation Date" at bounding box center [624, 349] width 312 height 43
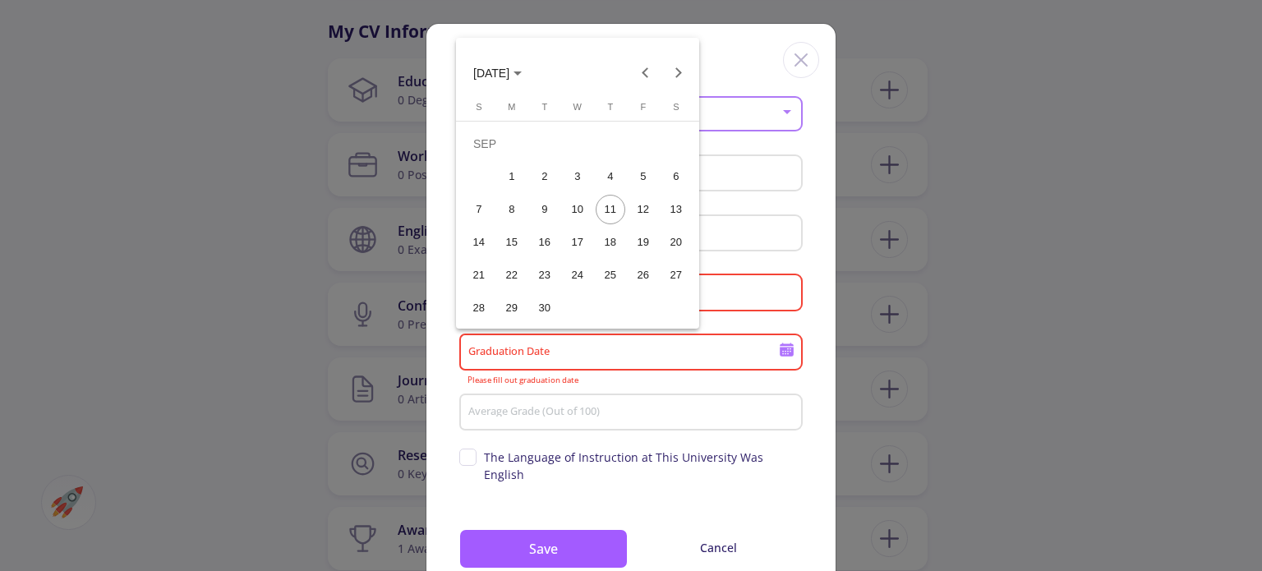
click at [651, 380] on div at bounding box center [631, 285] width 1262 height 571
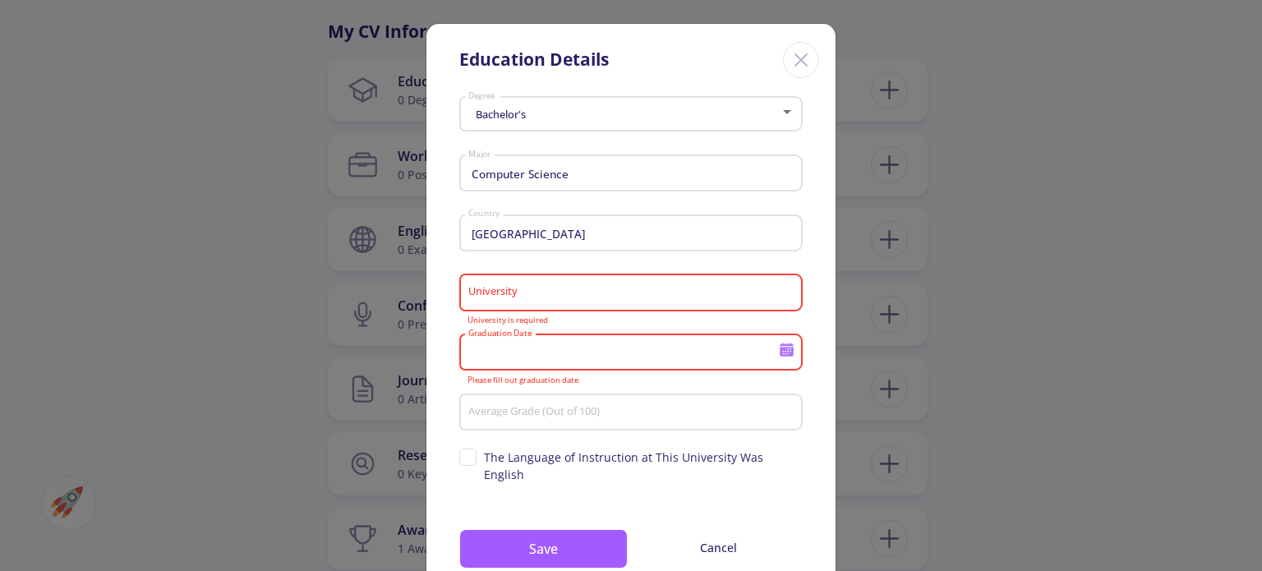
scroll to position [44, 0]
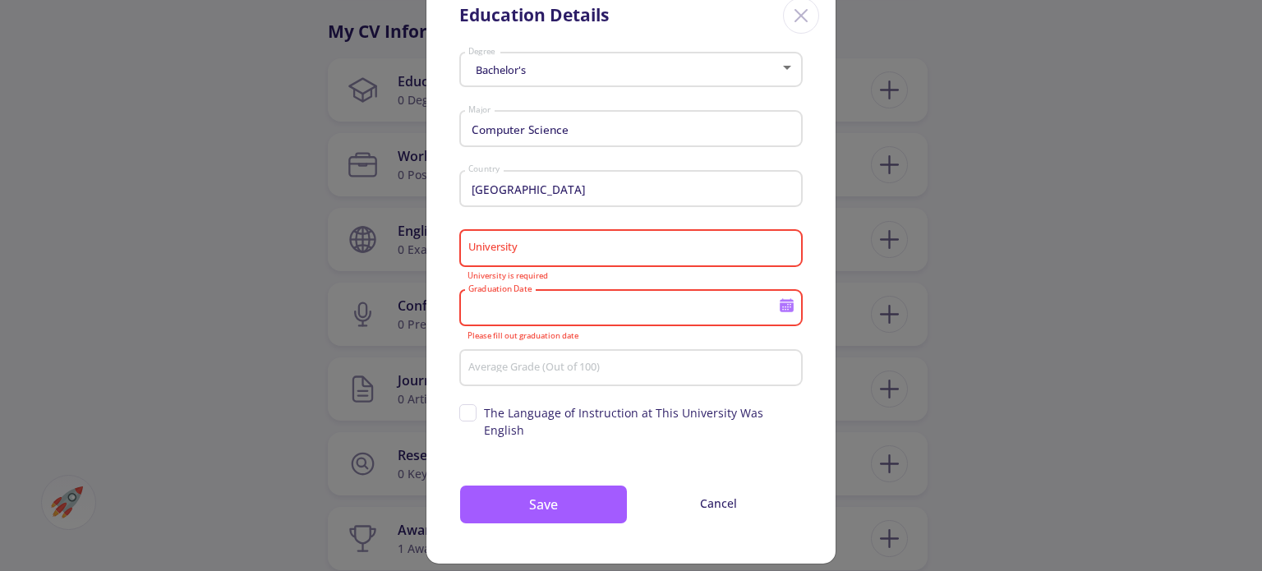
click at [590, 304] on input "Graduation Date" at bounding box center [626, 309] width 316 height 15
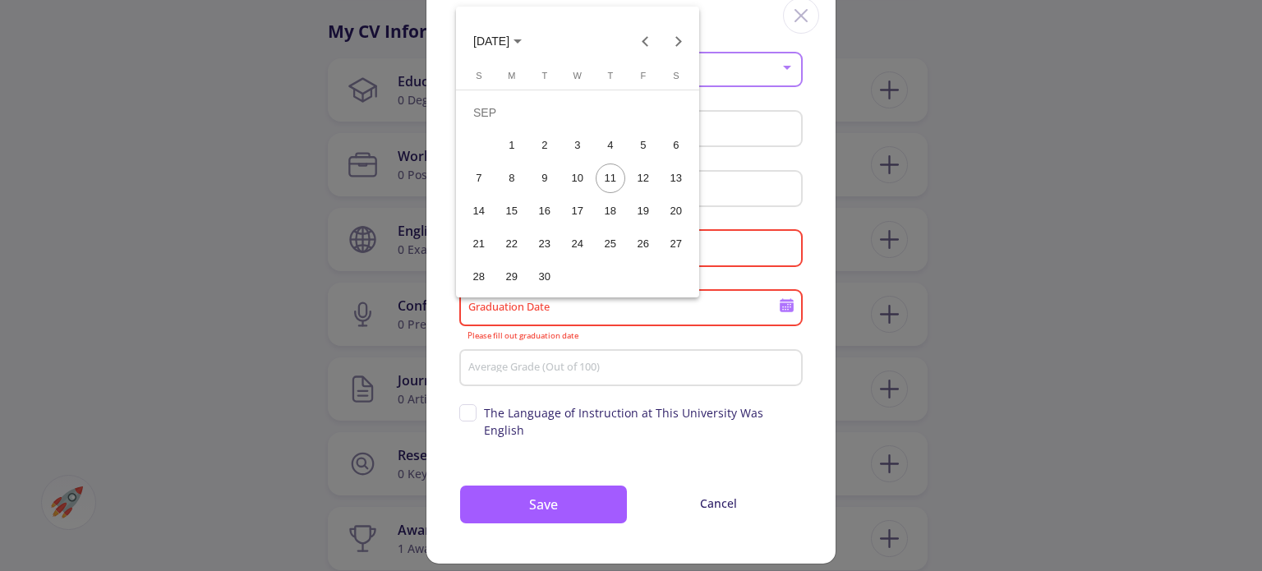
click at [590, 304] on div at bounding box center [631, 285] width 1262 height 571
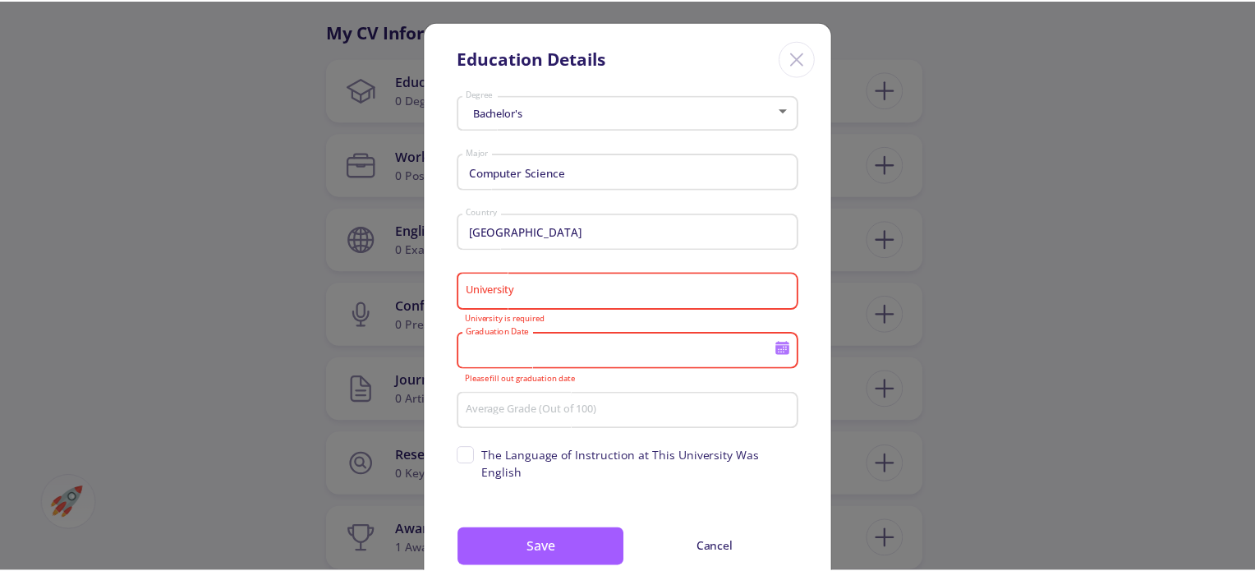
scroll to position [0, 0]
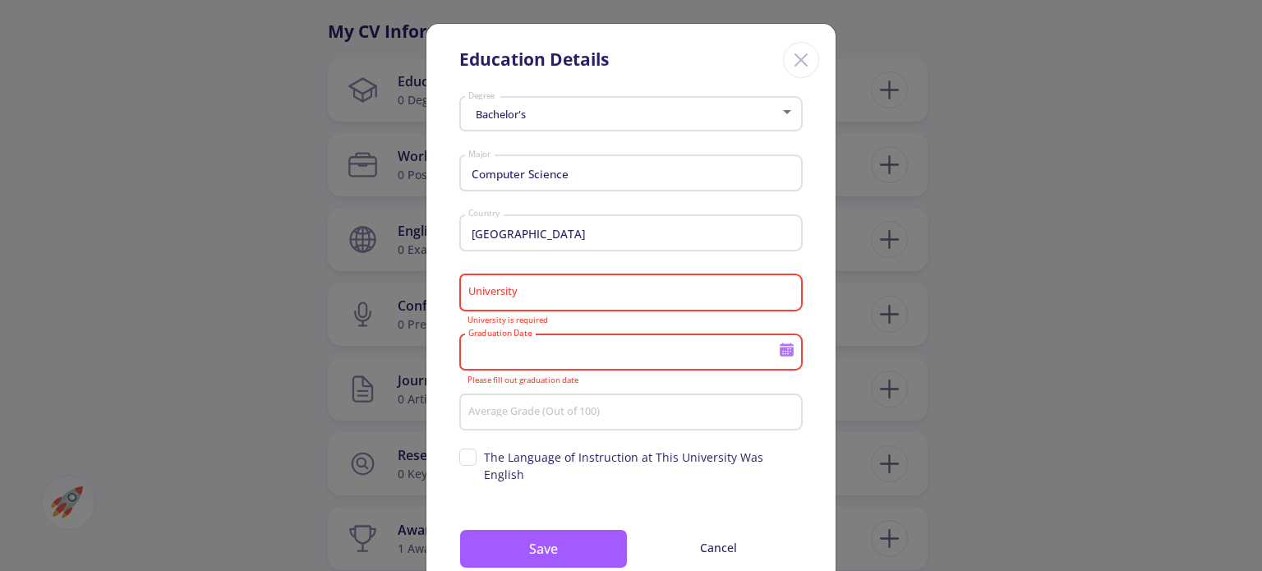
click at [568, 108] on div "Bachelor's" at bounding box center [624, 114] width 313 height 12
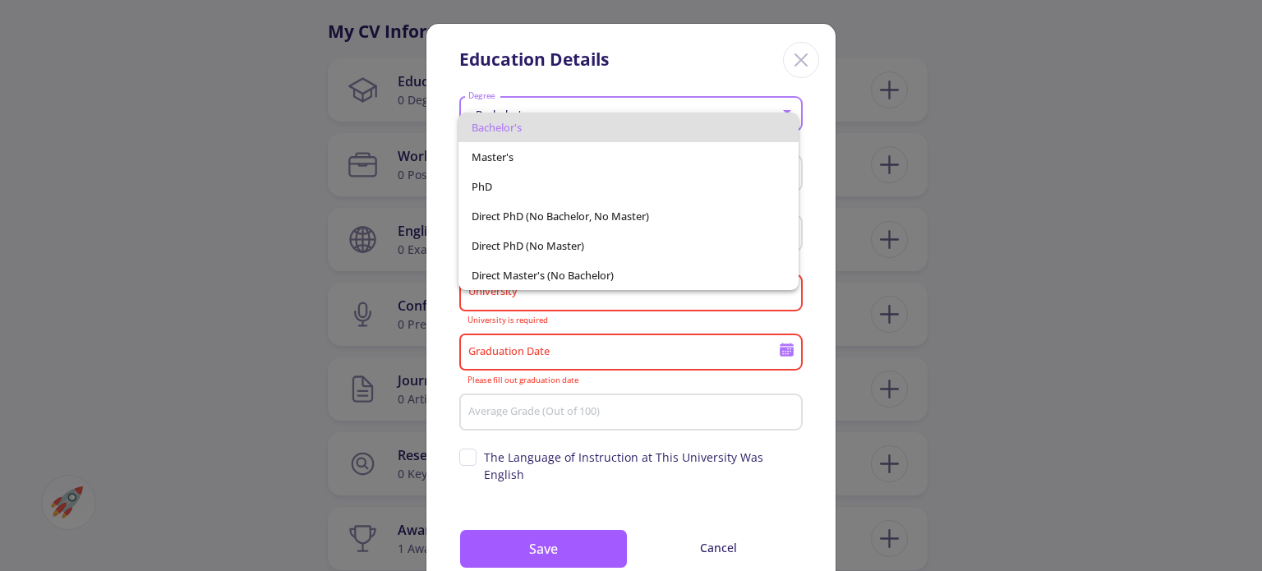
click at [591, 78] on div at bounding box center [631, 285] width 1262 height 571
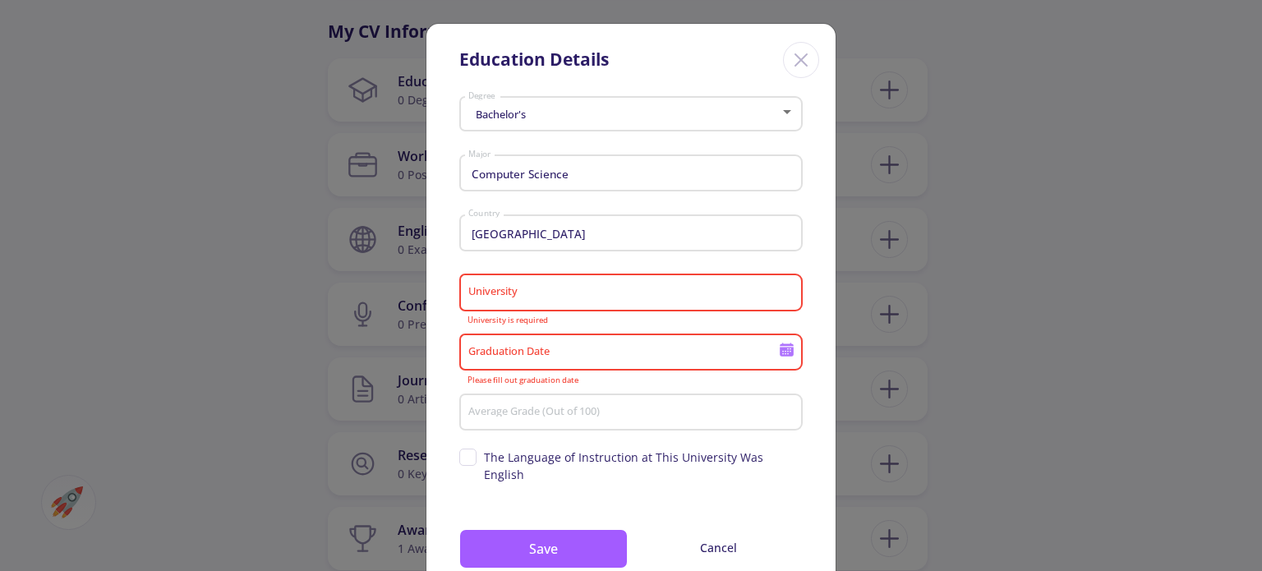
click at [789, 58] on icon "Close" at bounding box center [801, 60] width 26 height 26
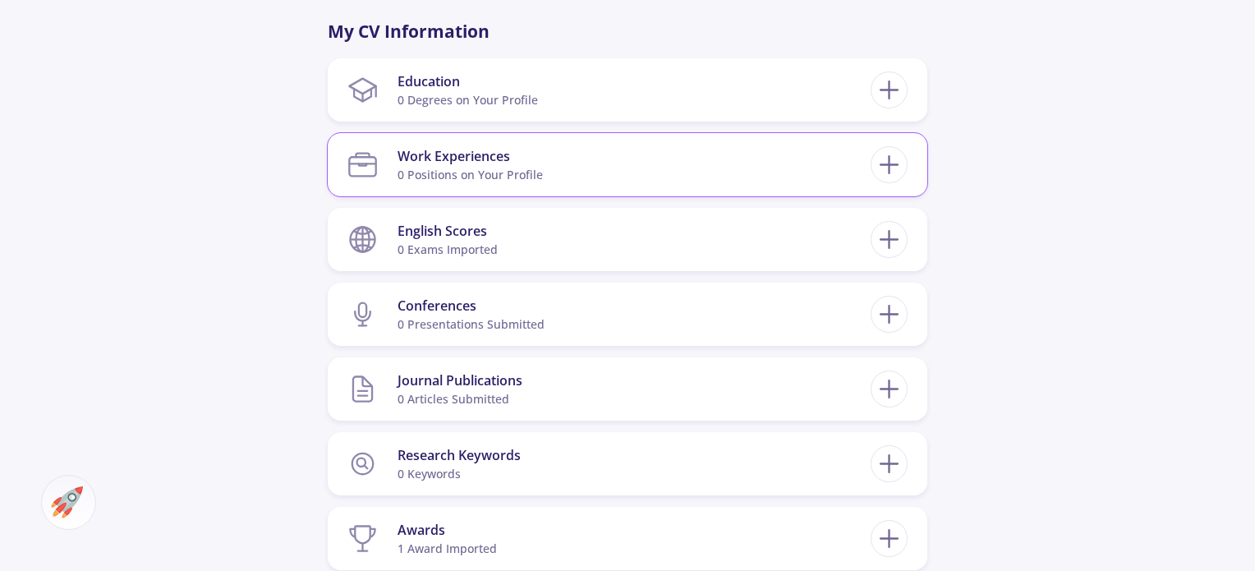
click at [726, 170] on section "Work Experiences 0 Positions on Your Profile" at bounding box center [609, 165] width 523 height 50
click at [85, 503] on div at bounding box center [68, 502] width 55 height 55
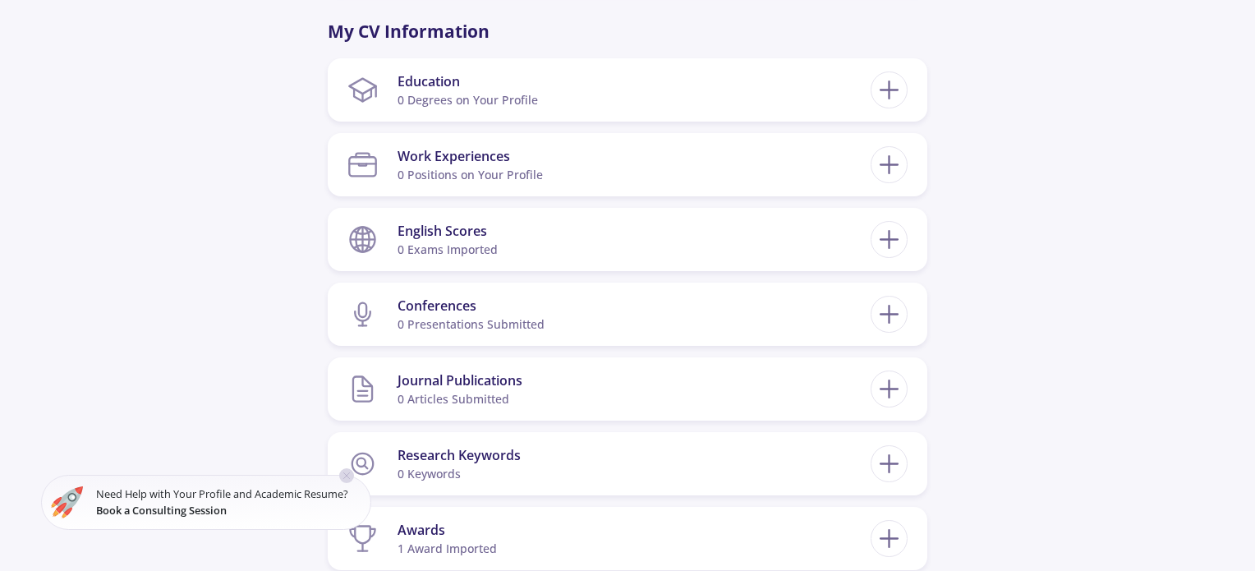
click at [347, 473] on line at bounding box center [347, 476] width 6 height 6
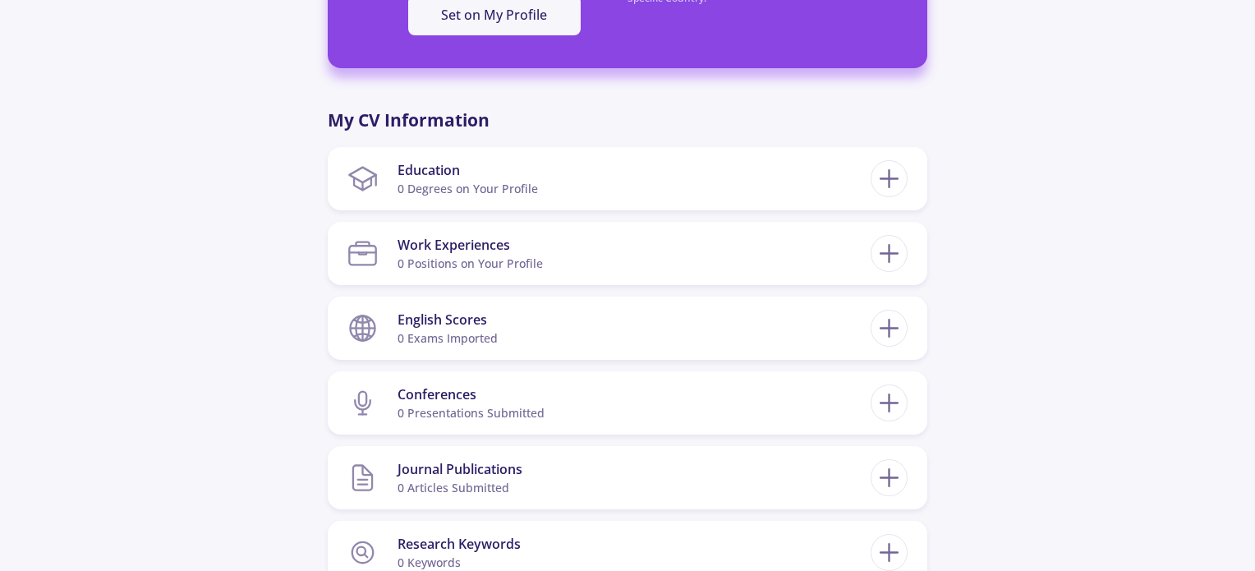
scroll to position [739, 0]
